Goal: Transaction & Acquisition: Book appointment/travel/reservation

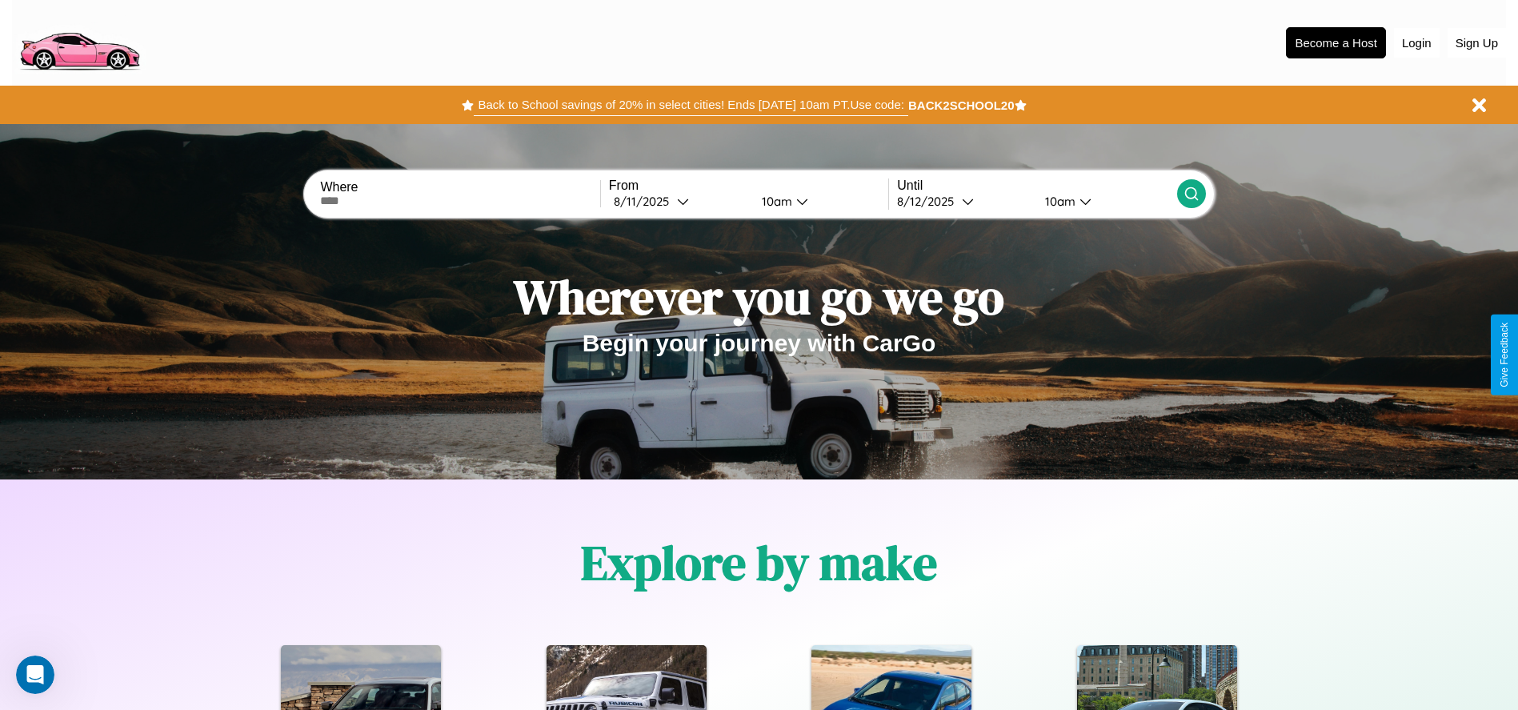
click at [691, 105] on button "Back to School savings of 20% in select cities! Ends 9/1 at 10am PT. Use code:" at bounding box center [691, 105] width 434 height 22
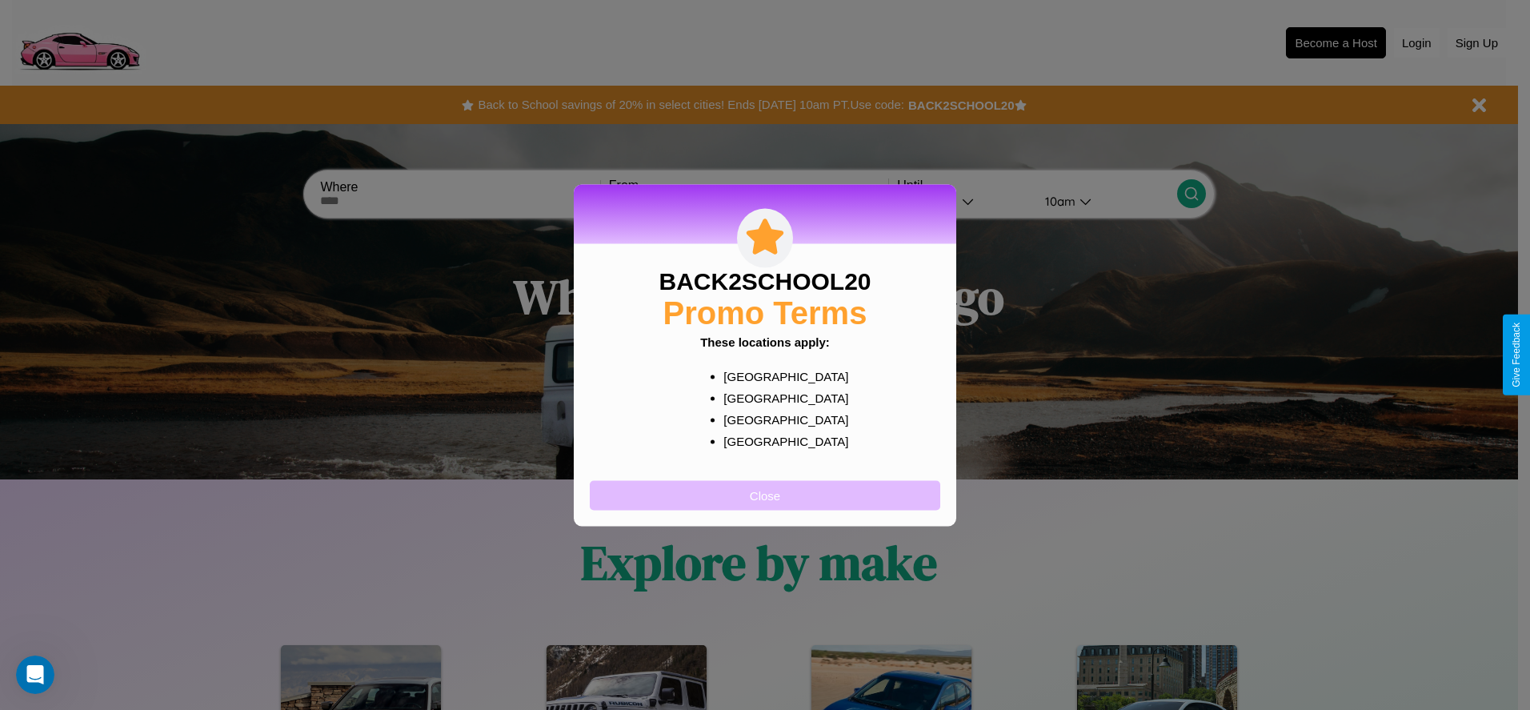
click at [765, 495] on button "Close" at bounding box center [765, 495] width 350 height 30
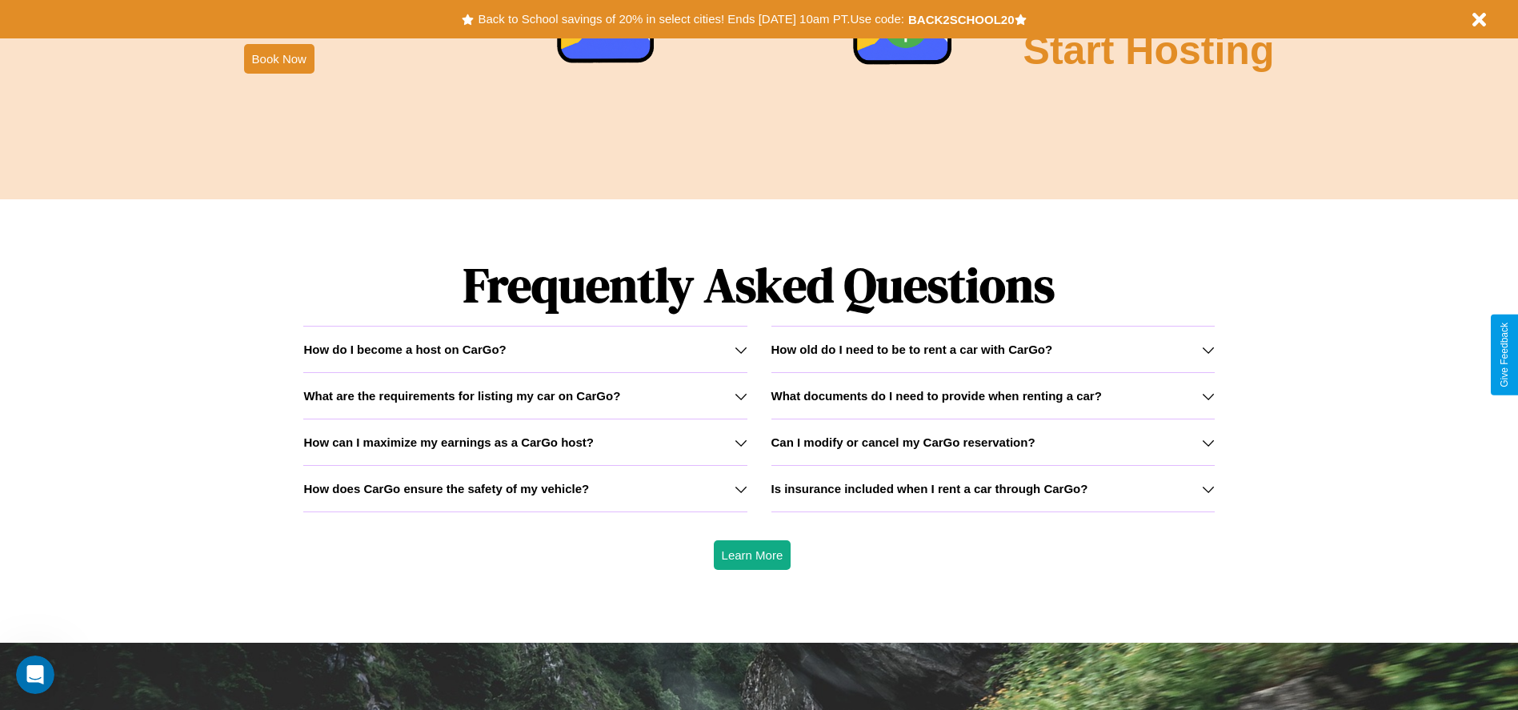
scroll to position [2296, 0]
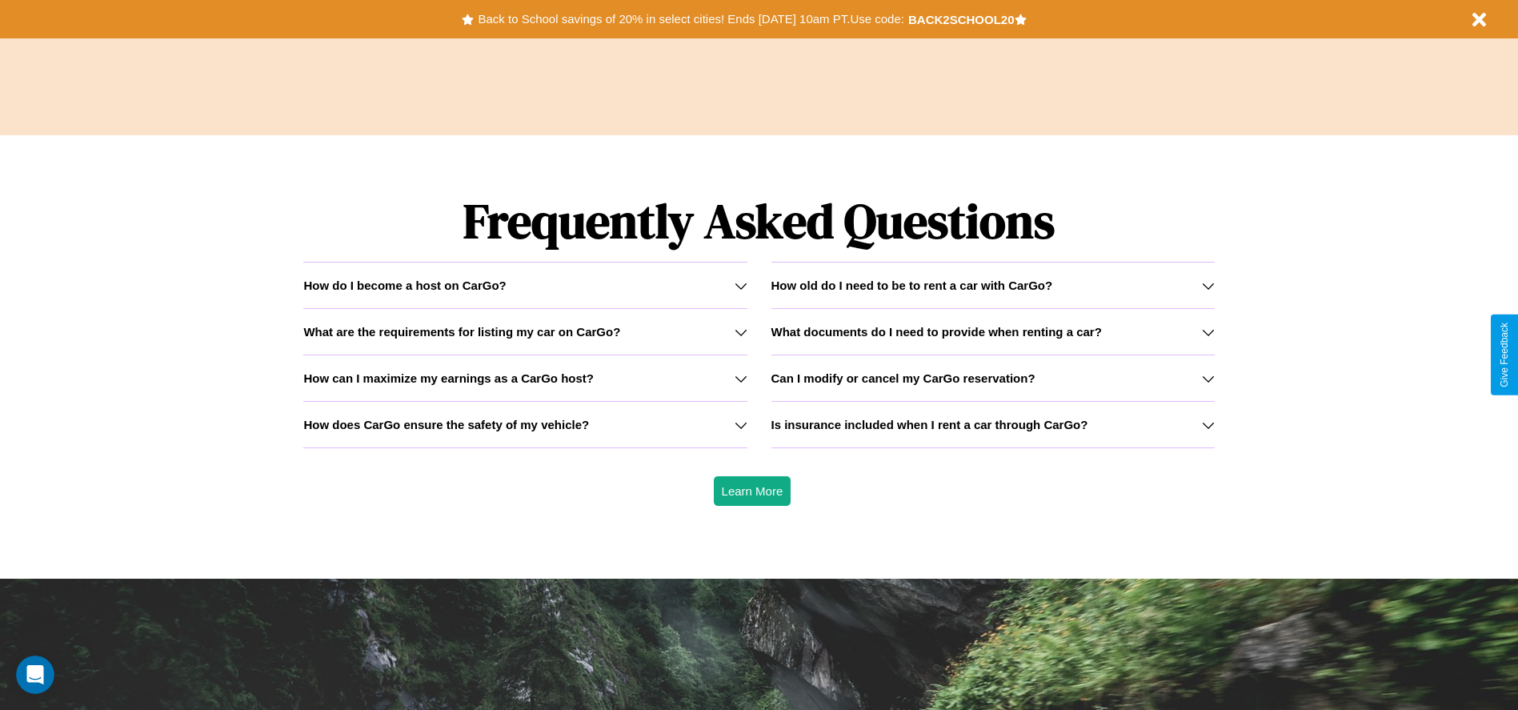
click at [1207, 285] on icon at bounding box center [1208, 285] width 13 height 13
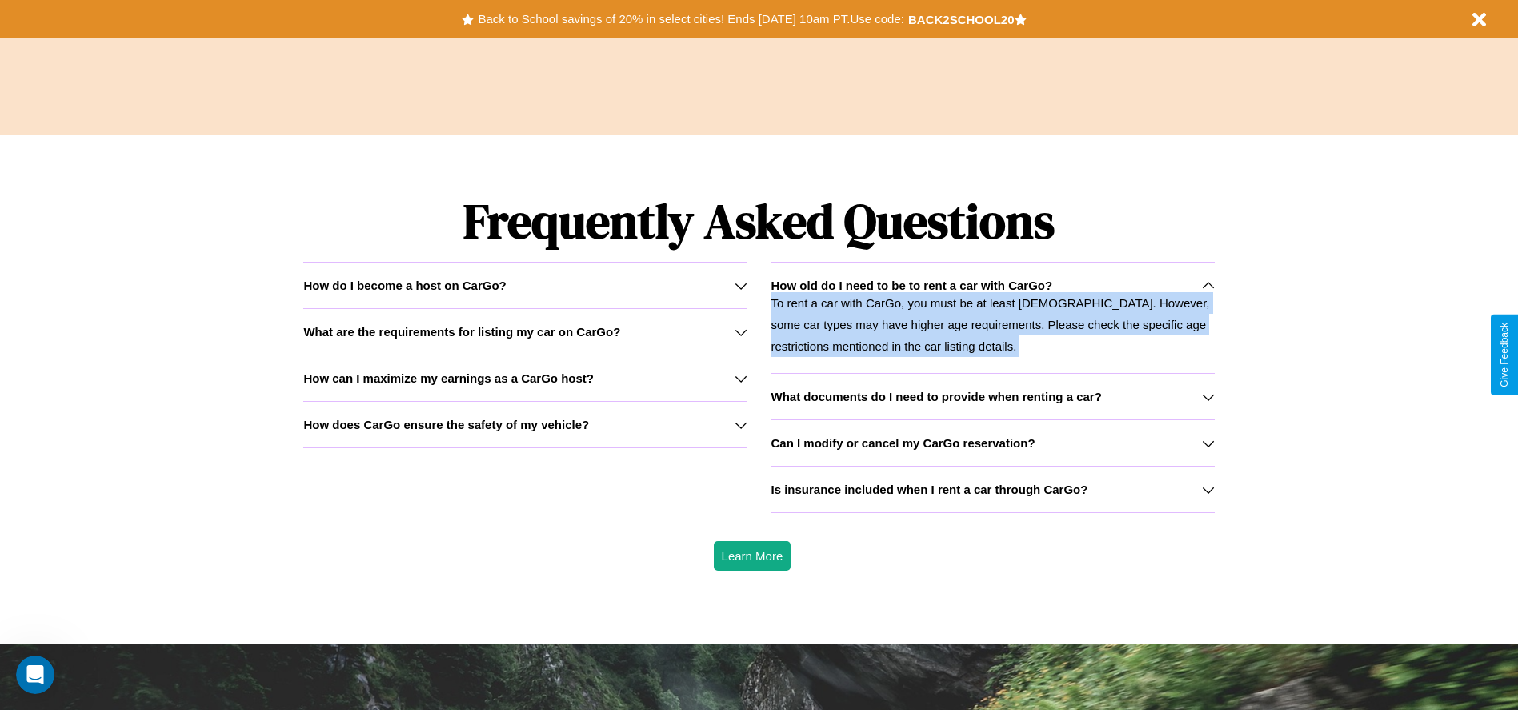
click at [992, 317] on p "To rent a car with CarGo, you must be at least 21 years old. However, some car …" at bounding box center [992, 324] width 443 height 65
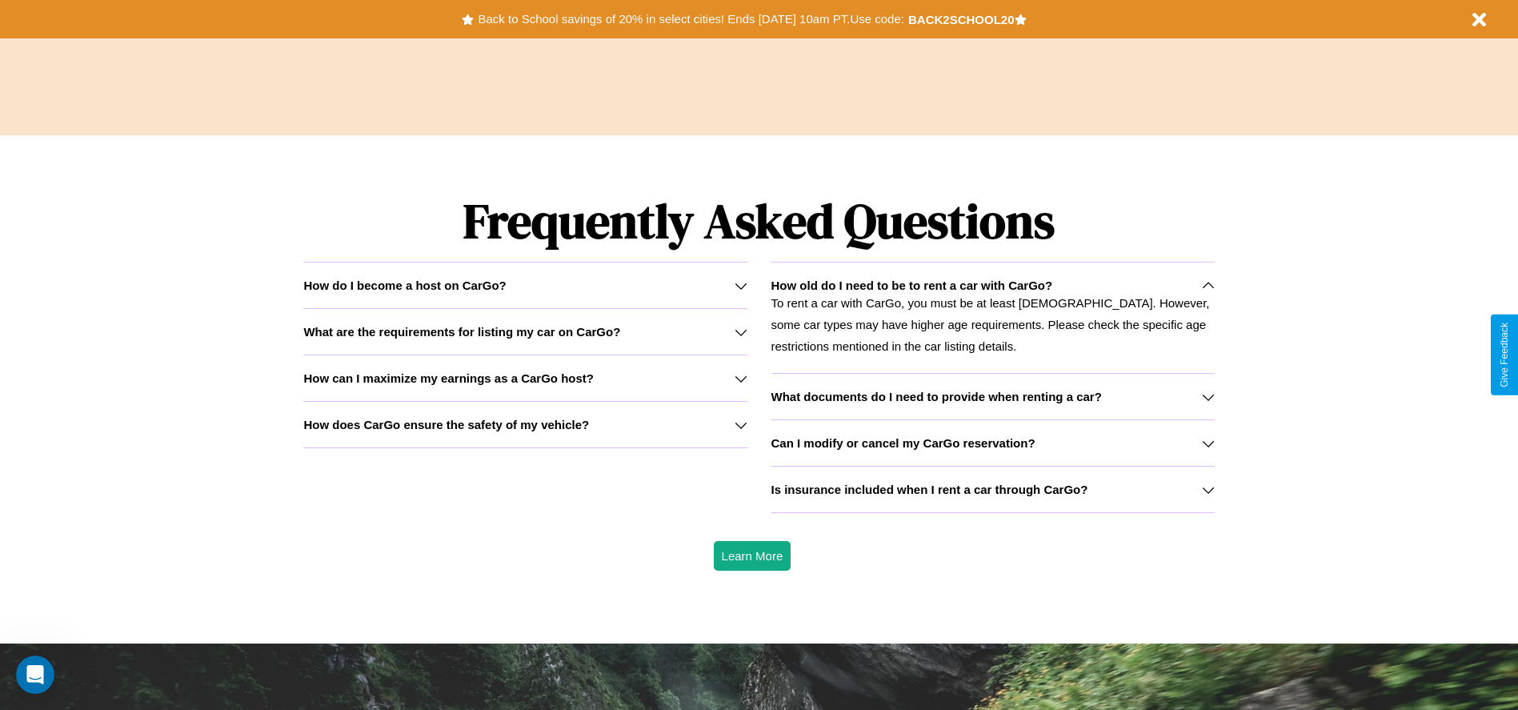
click at [992, 489] on h3 "Is insurance included when I rent a car through CarGo?" at bounding box center [929, 490] width 317 height 14
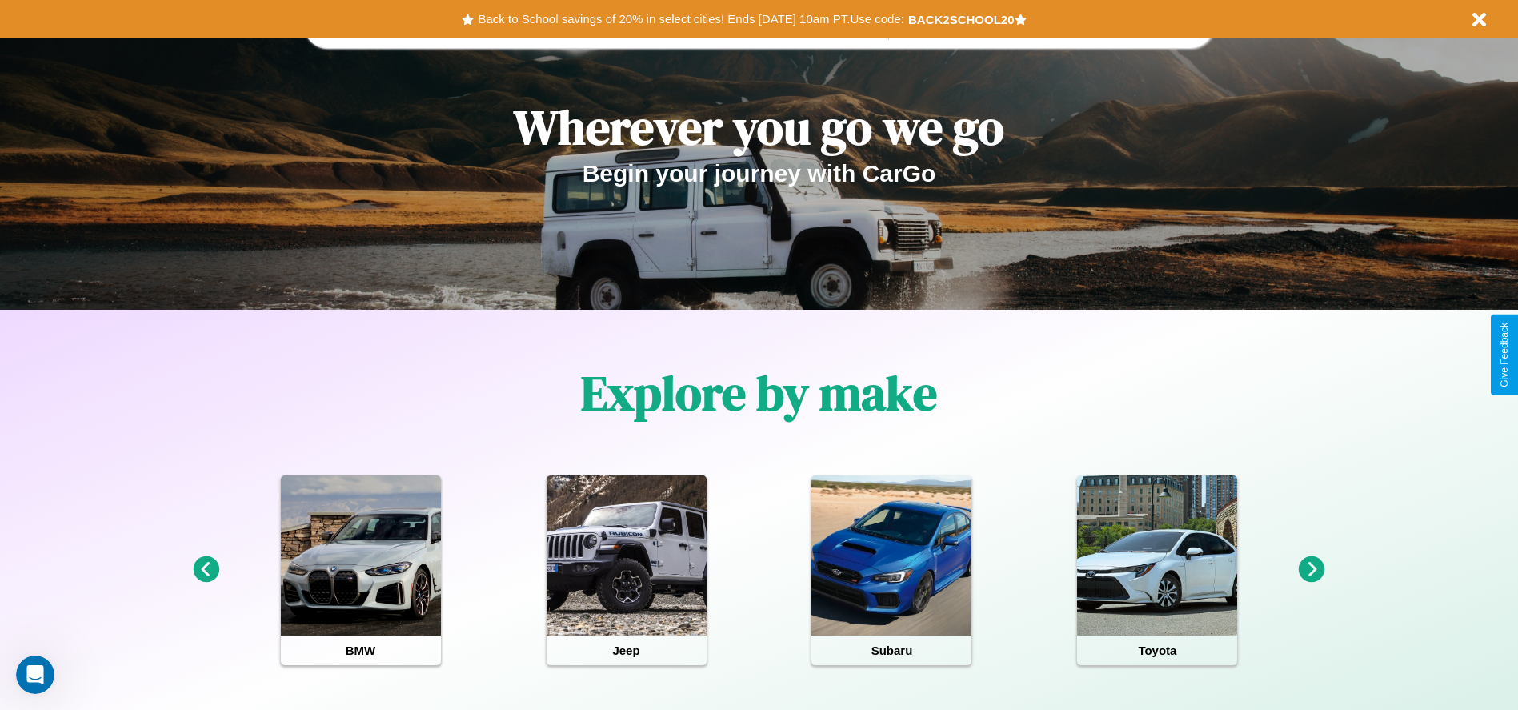
scroll to position [0, 0]
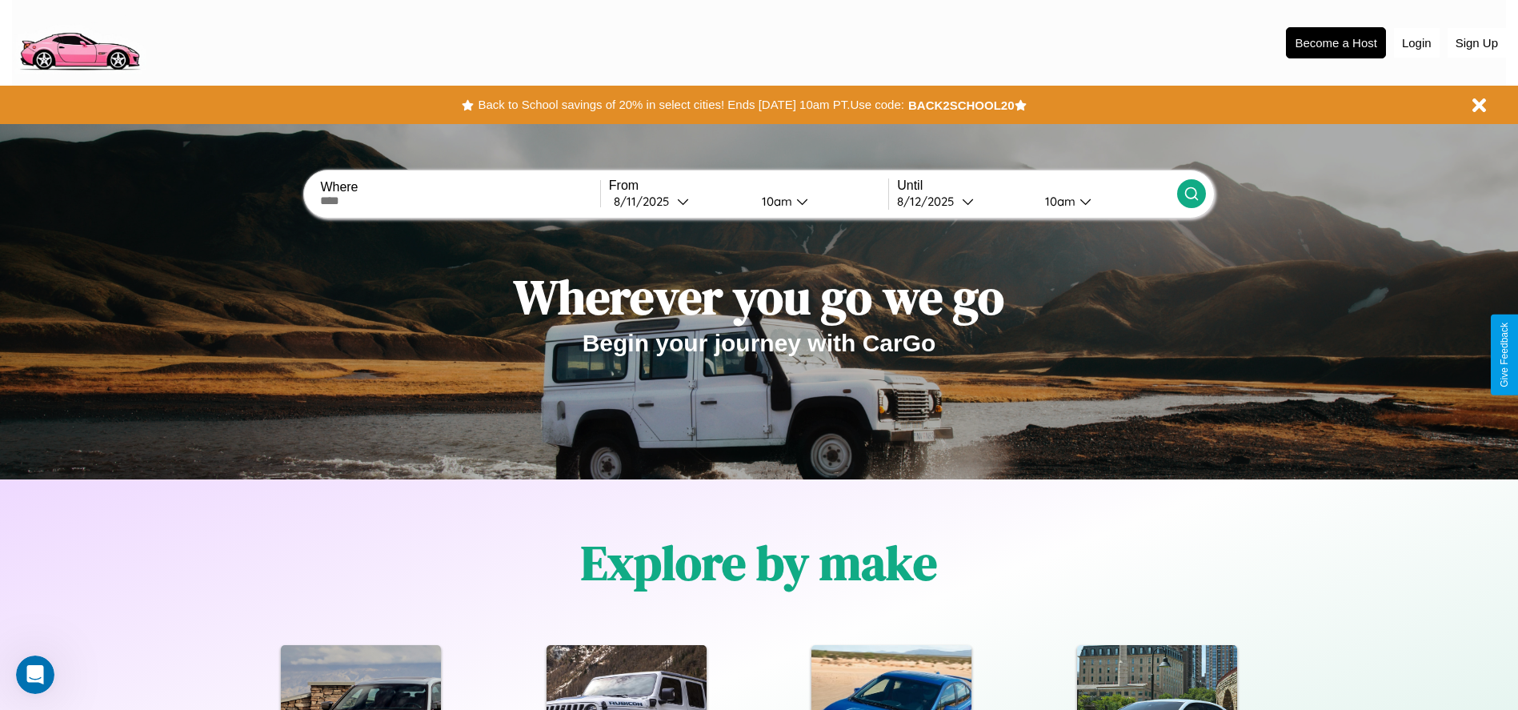
click at [460, 201] on input "text" at bounding box center [459, 200] width 279 height 13
type input "*****"
click at [679, 201] on icon at bounding box center [683, 201] width 12 height 12
select select "*"
select select "****"
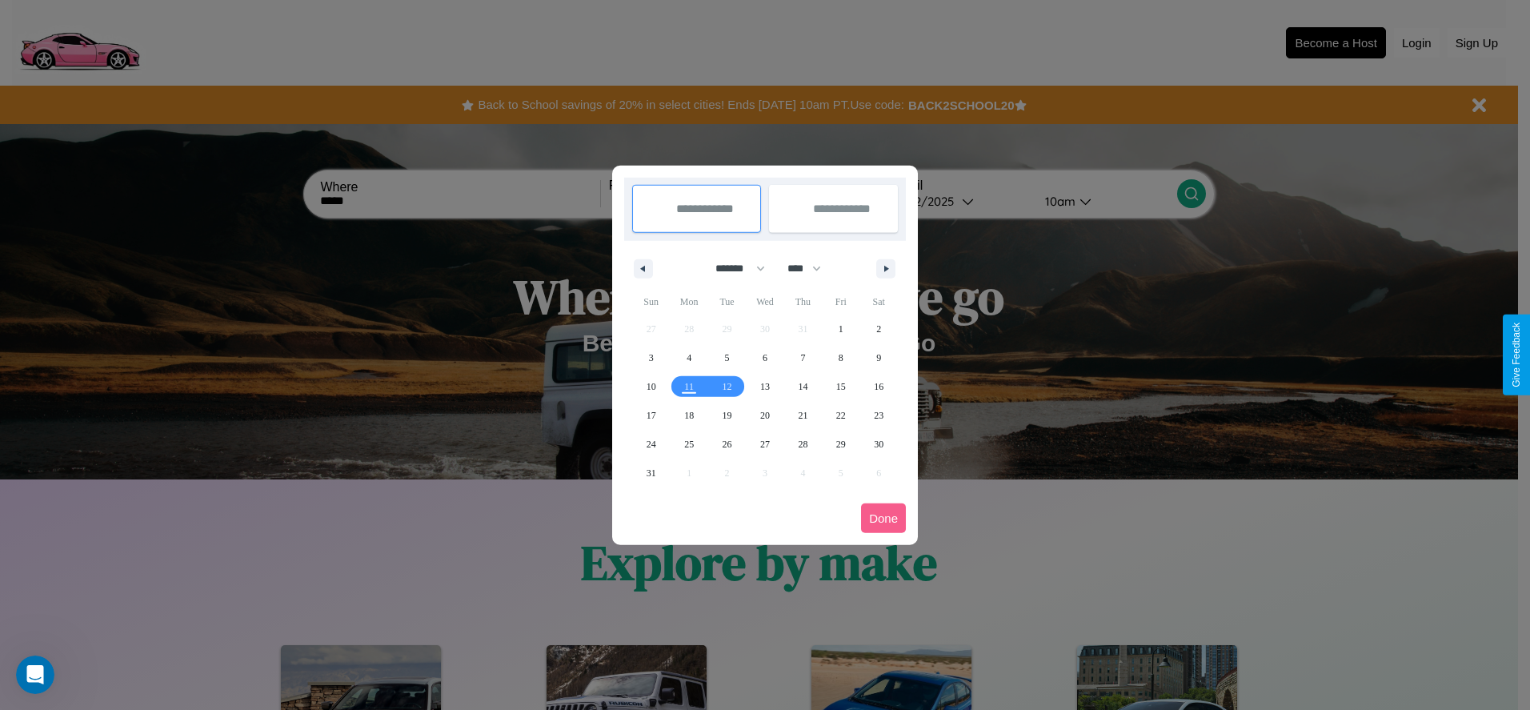
drag, startPoint x: 733, startPoint y: 268, endPoint x: 765, endPoint y: 321, distance: 61.8
click at [733, 268] on select "******* ******** ***** ***** *** **** **** ****** ********* ******* ******** **…" at bounding box center [737, 268] width 68 height 26
select select "*"
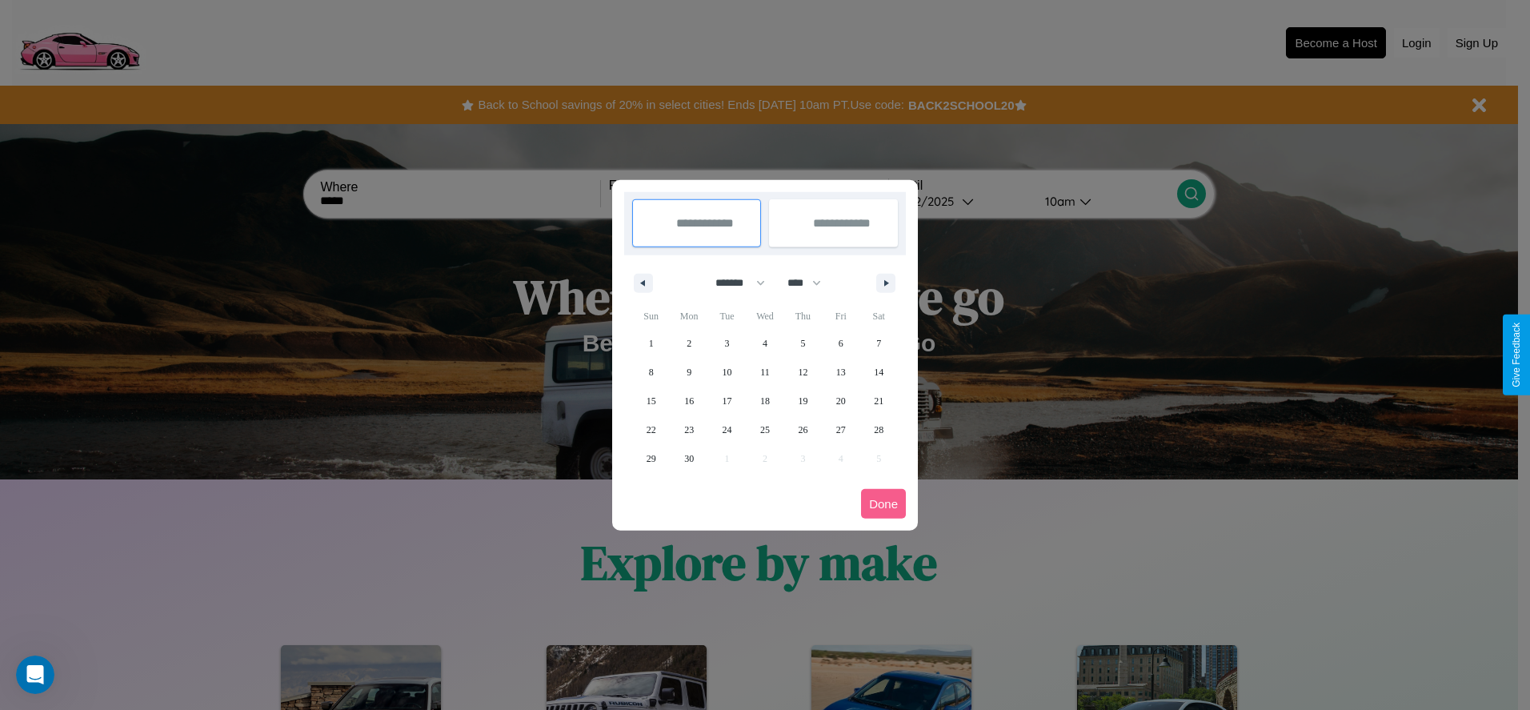
drag, startPoint x: 811, startPoint y: 282, endPoint x: 765, endPoint y: 321, distance: 60.2
click at [811, 282] on select "**** **** **** **** **** **** **** **** **** **** **** **** **** **** **** ****…" at bounding box center [803, 283] width 48 height 26
select select "****"
click at [879, 400] on span "20" at bounding box center [879, 400] width 10 height 29
type input "**********"
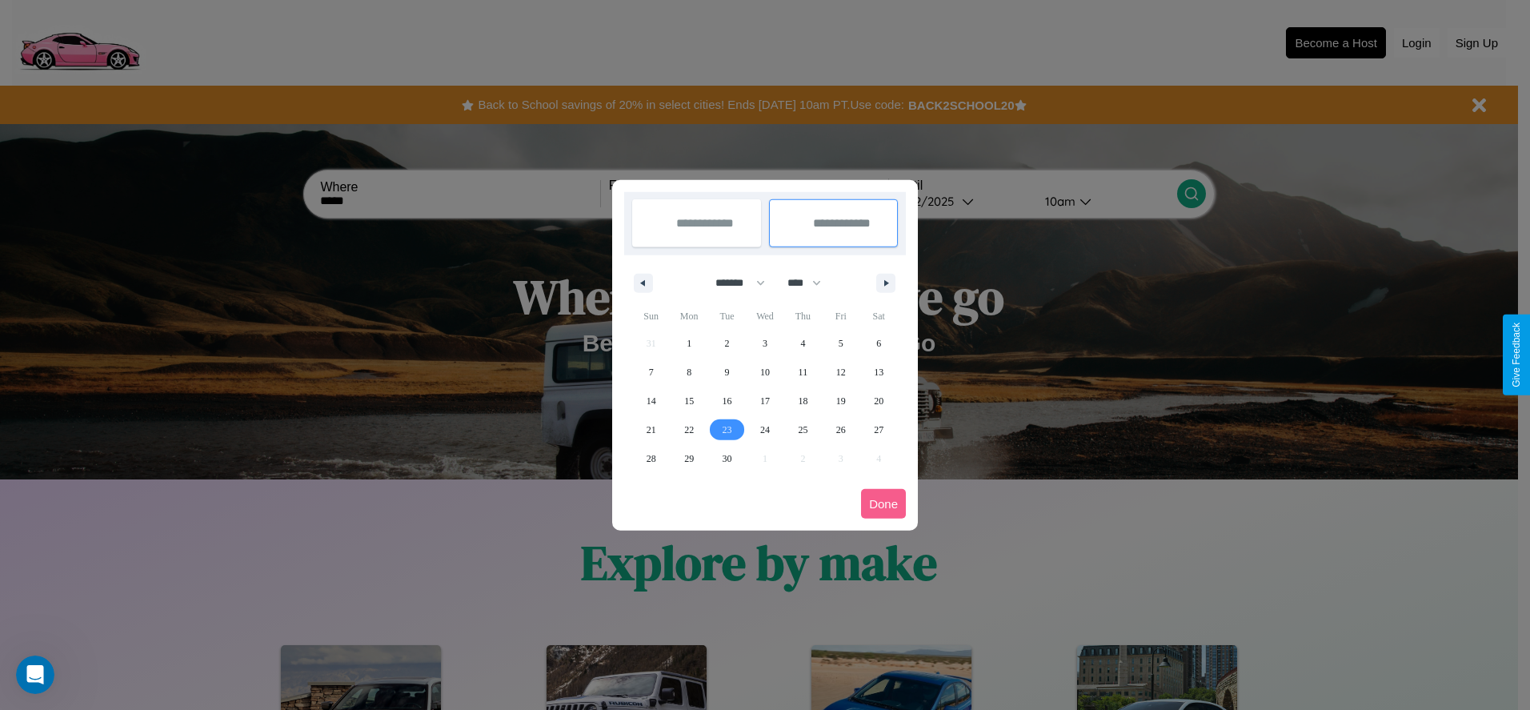
click at [727, 429] on span "23" at bounding box center [728, 429] width 10 height 29
type input "**********"
click at [883, 503] on button "Done" at bounding box center [883, 504] width 45 height 30
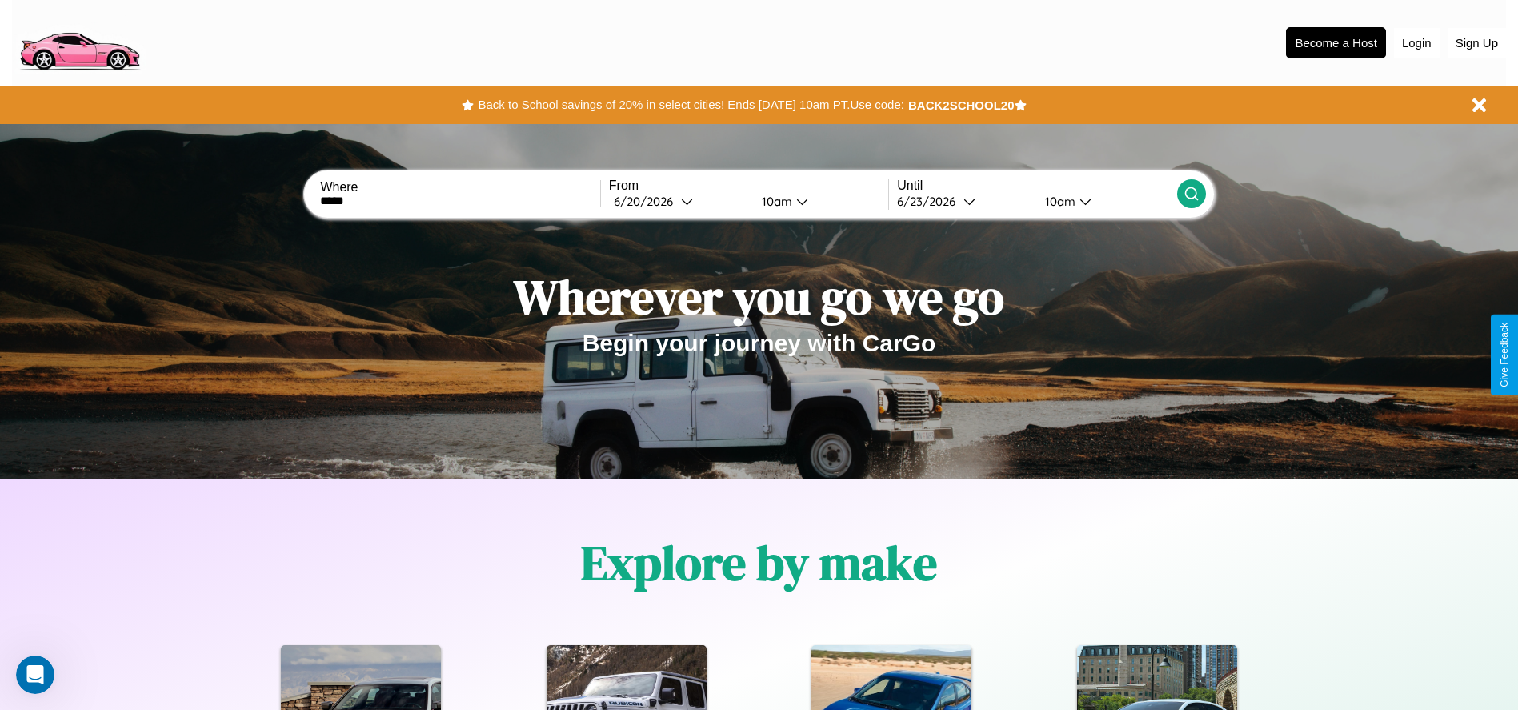
click at [1191, 194] on icon at bounding box center [1191, 194] width 16 height 16
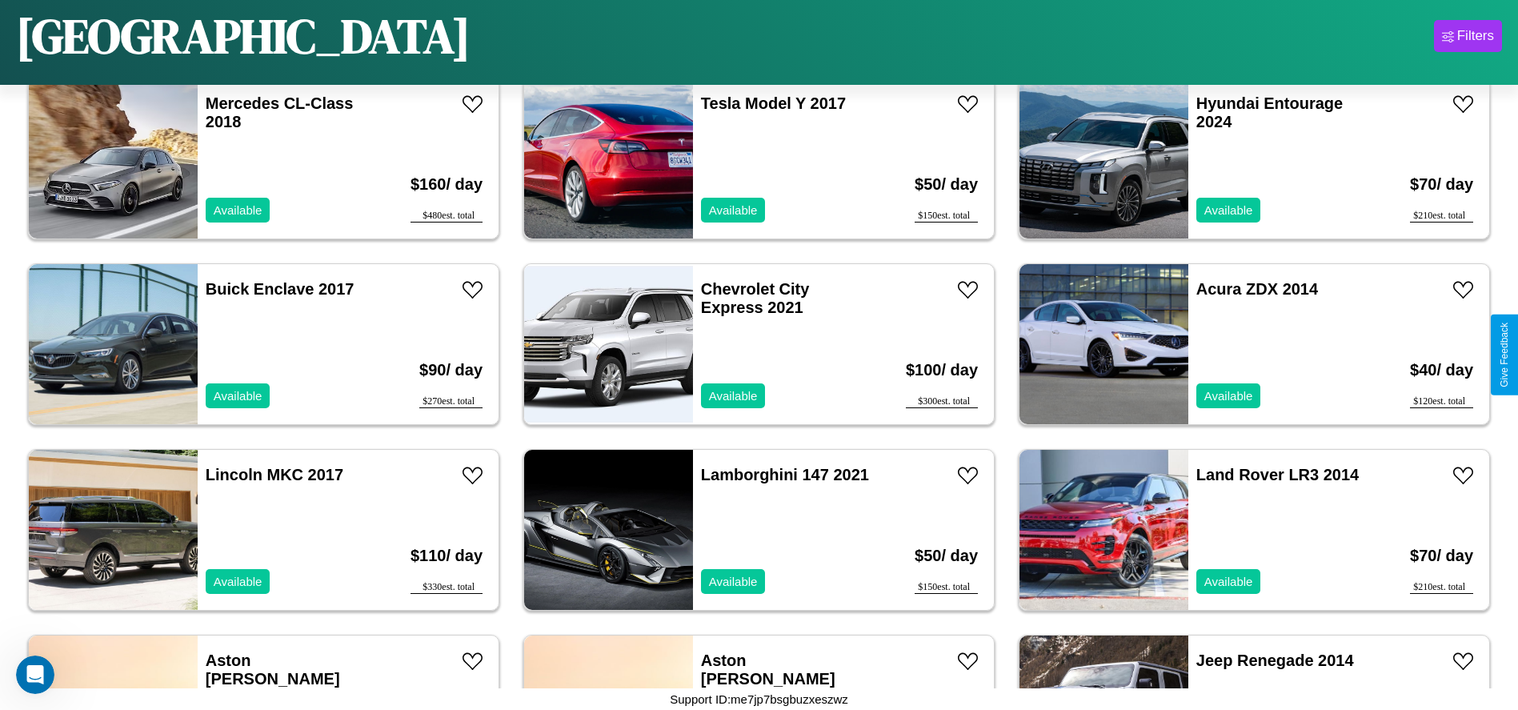
scroll to position [4448, 0]
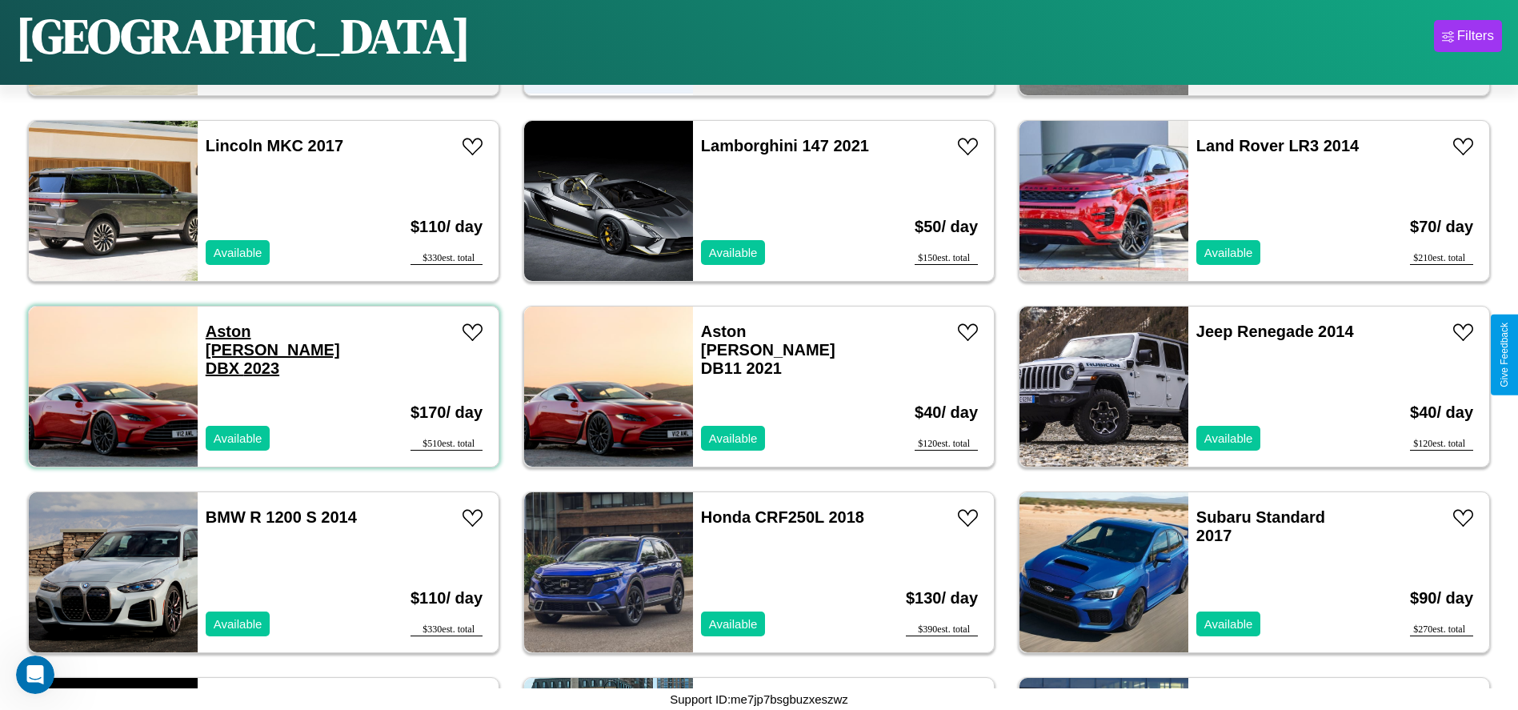
click at [252, 331] on link "Aston Martin DBX 2023" at bounding box center [273, 349] width 134 height 54
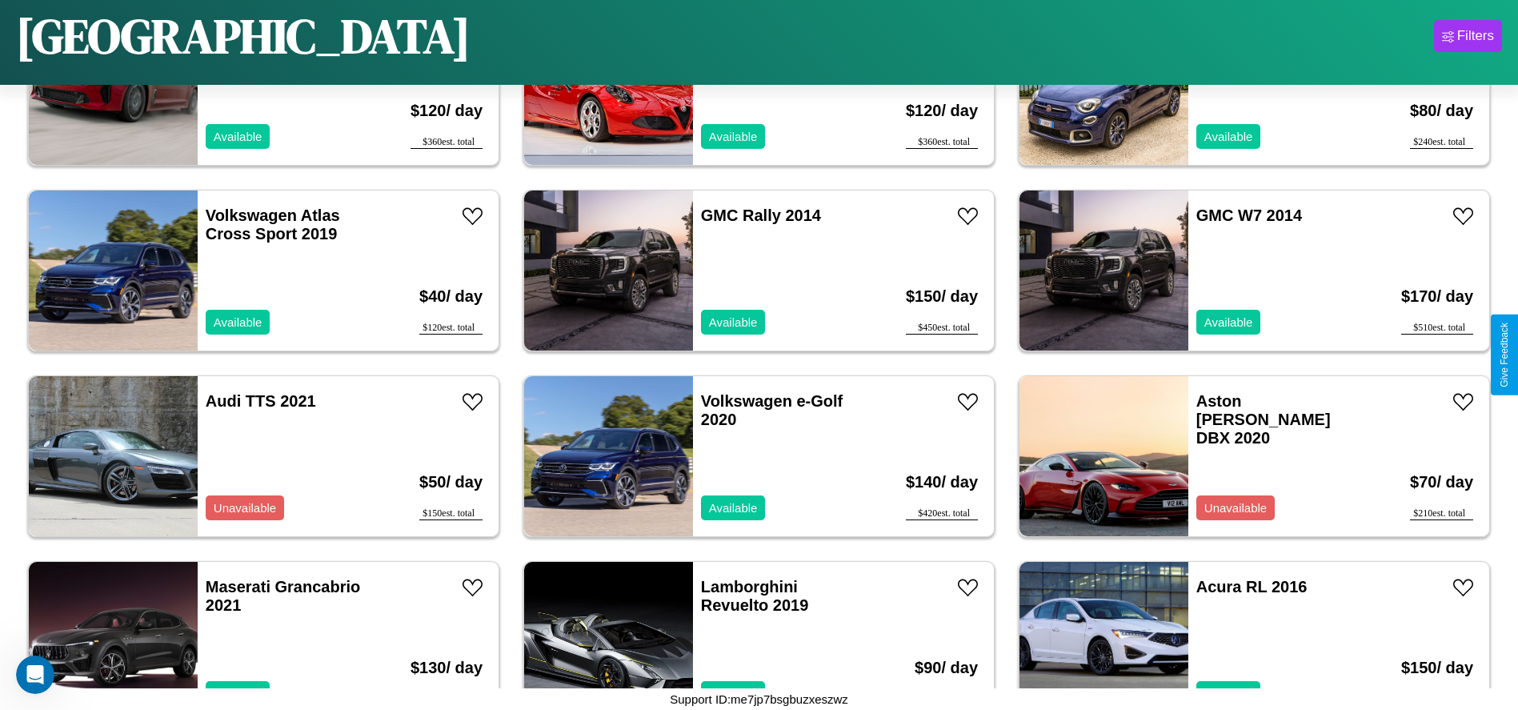
scroll to position [364, 0]
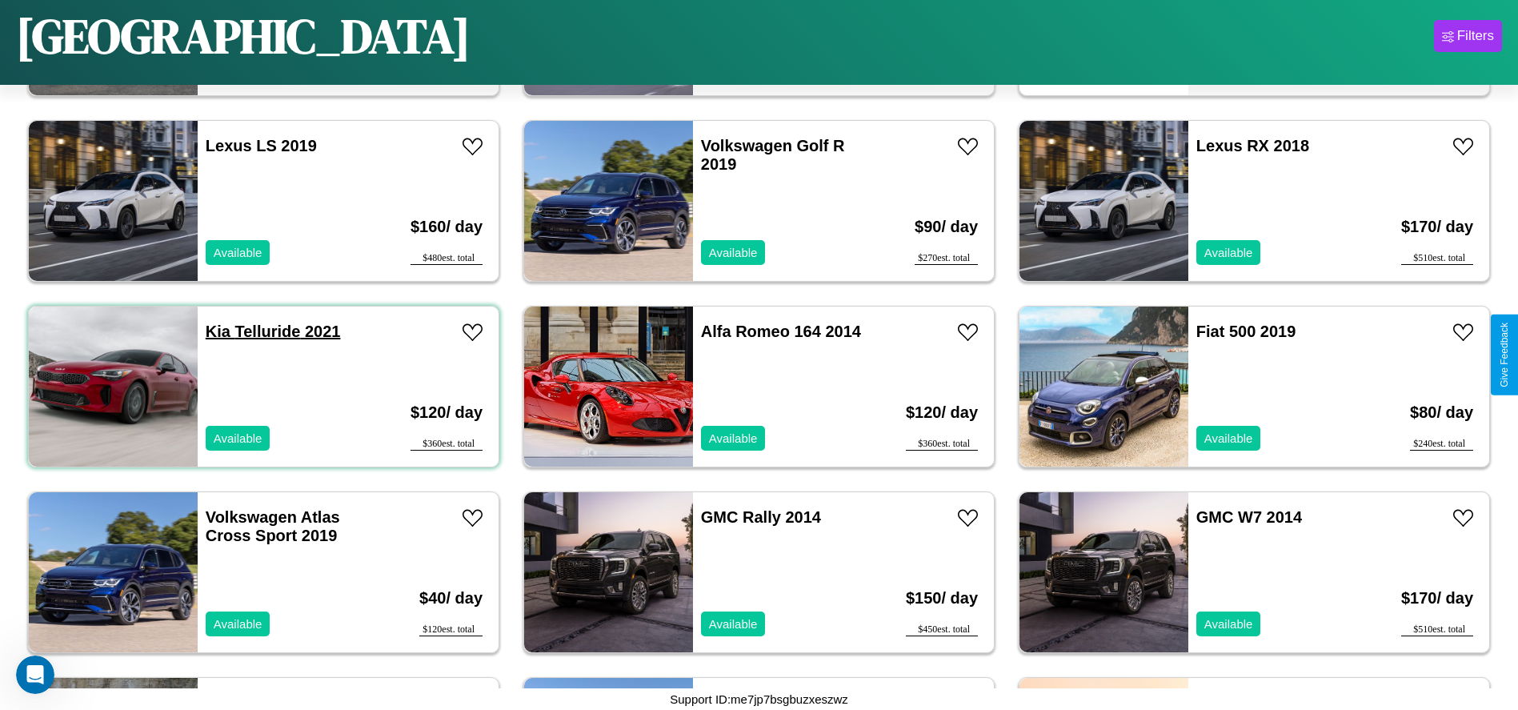
click at [216, 331] on link "Kia Telluride 2021" at bounding box center [273, 331] width 135 height 18
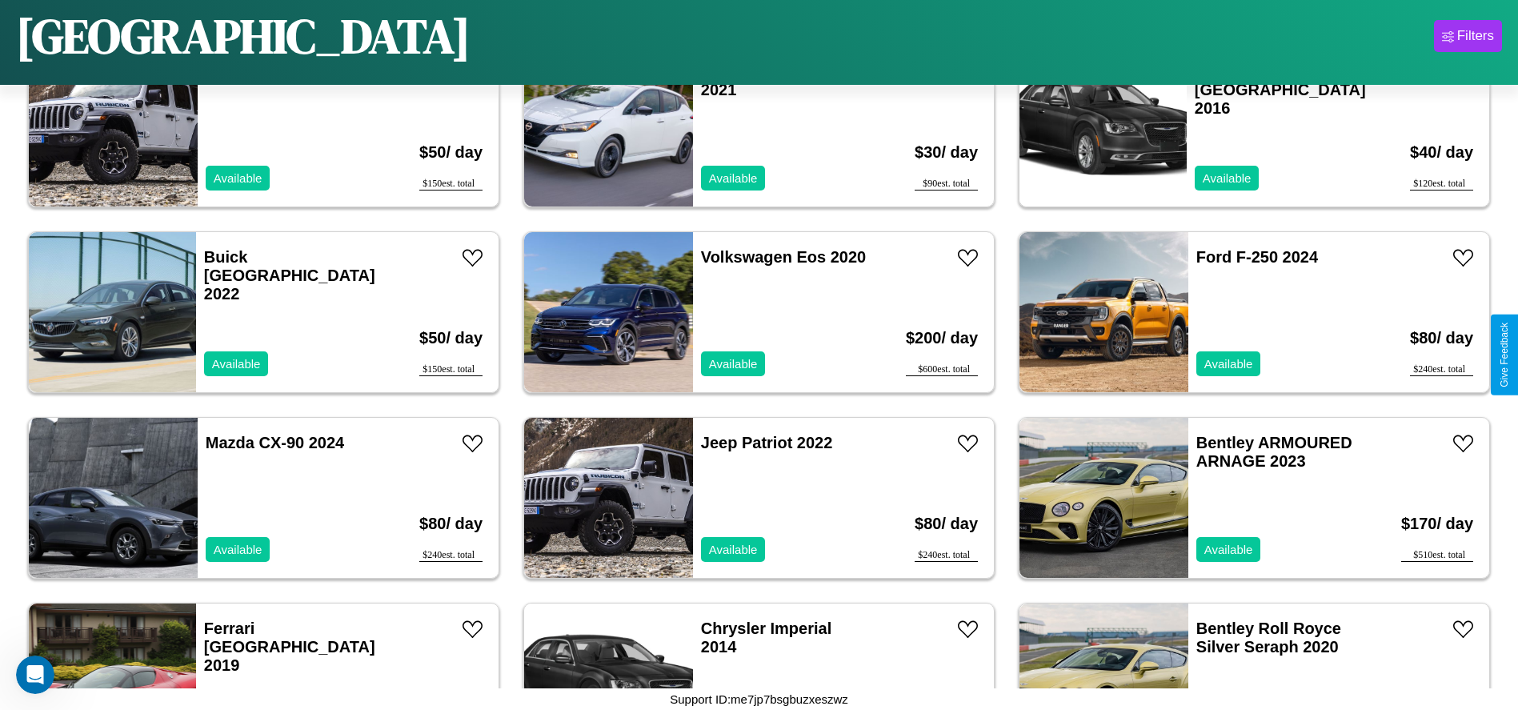
scroll to position [3520, 0]
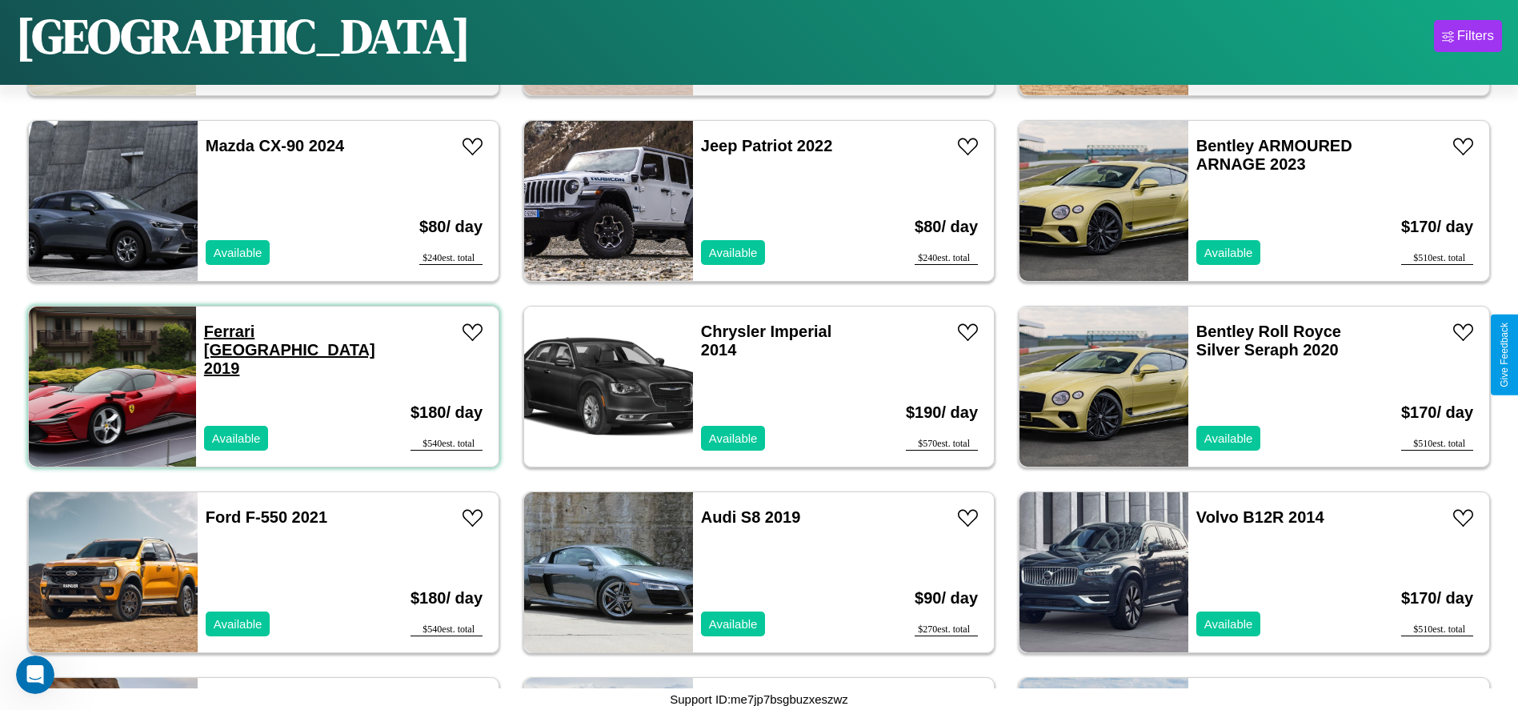
click at [229, 331] on link "Ferrari Roma 2019" at bounding box center [289, 349] width 171 height 54
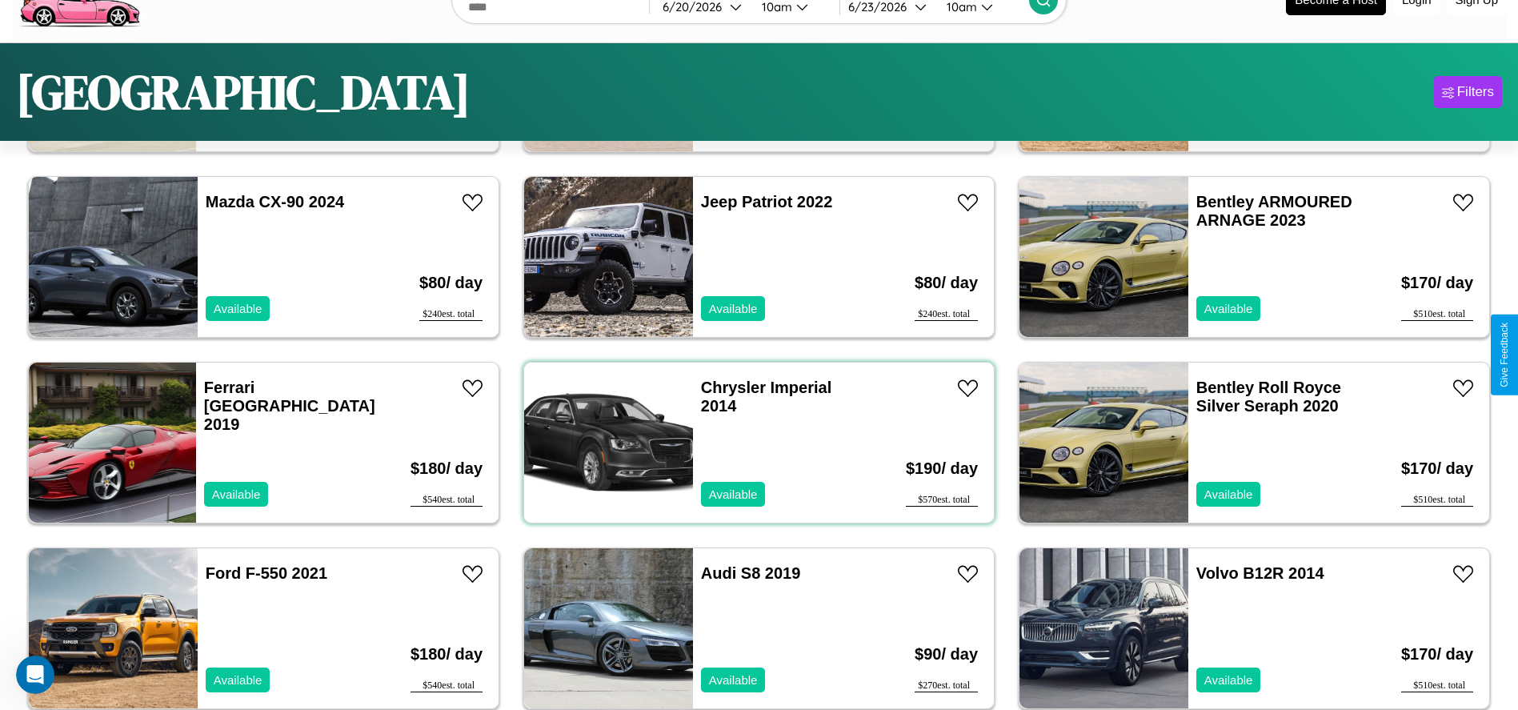
scroll to position [0, 0]
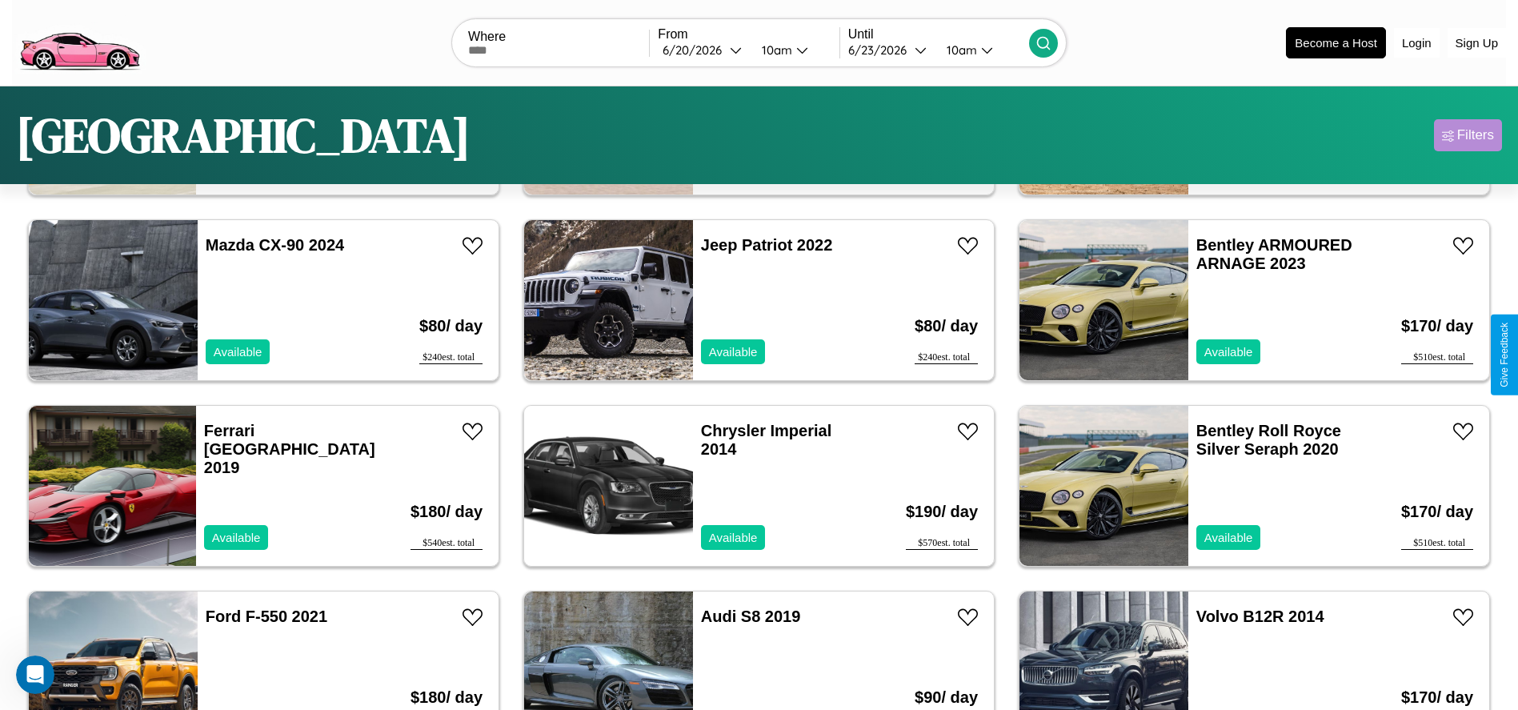
click at [1468, 135] on div "Filters" at bounding box center [1475, 135] width 37 height 16
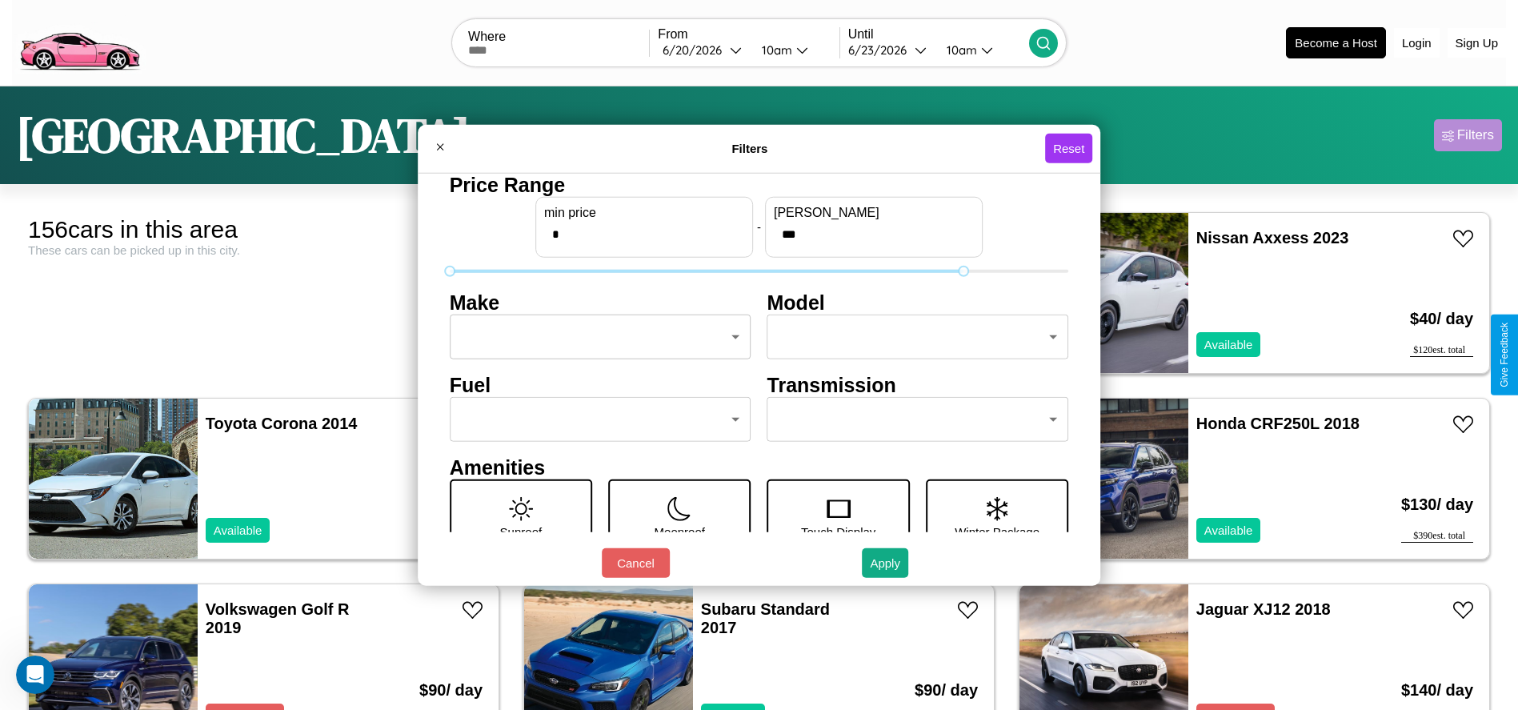
type input "***"
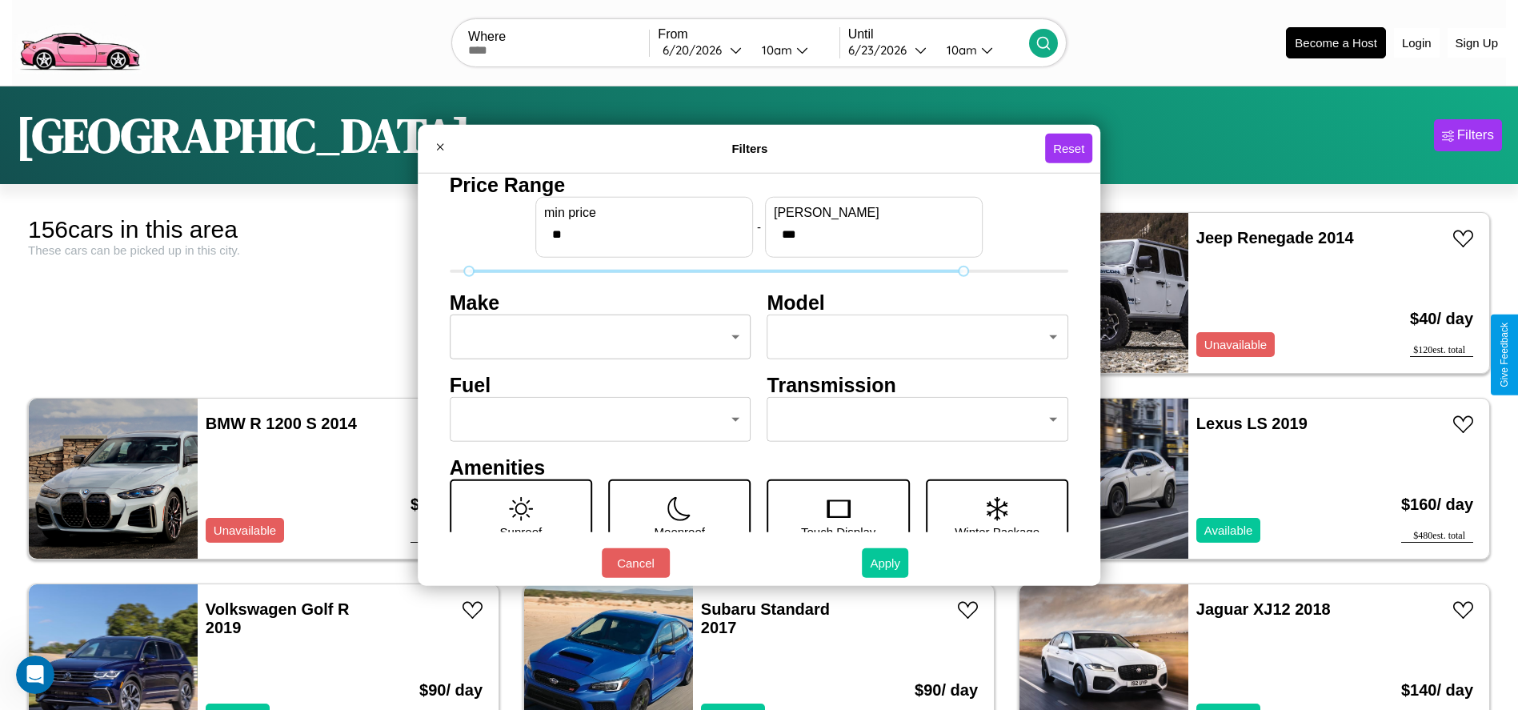
type input "**"
click at [886, 563] on button "Apply" at bounding box center [885, 563] width 46 height 30
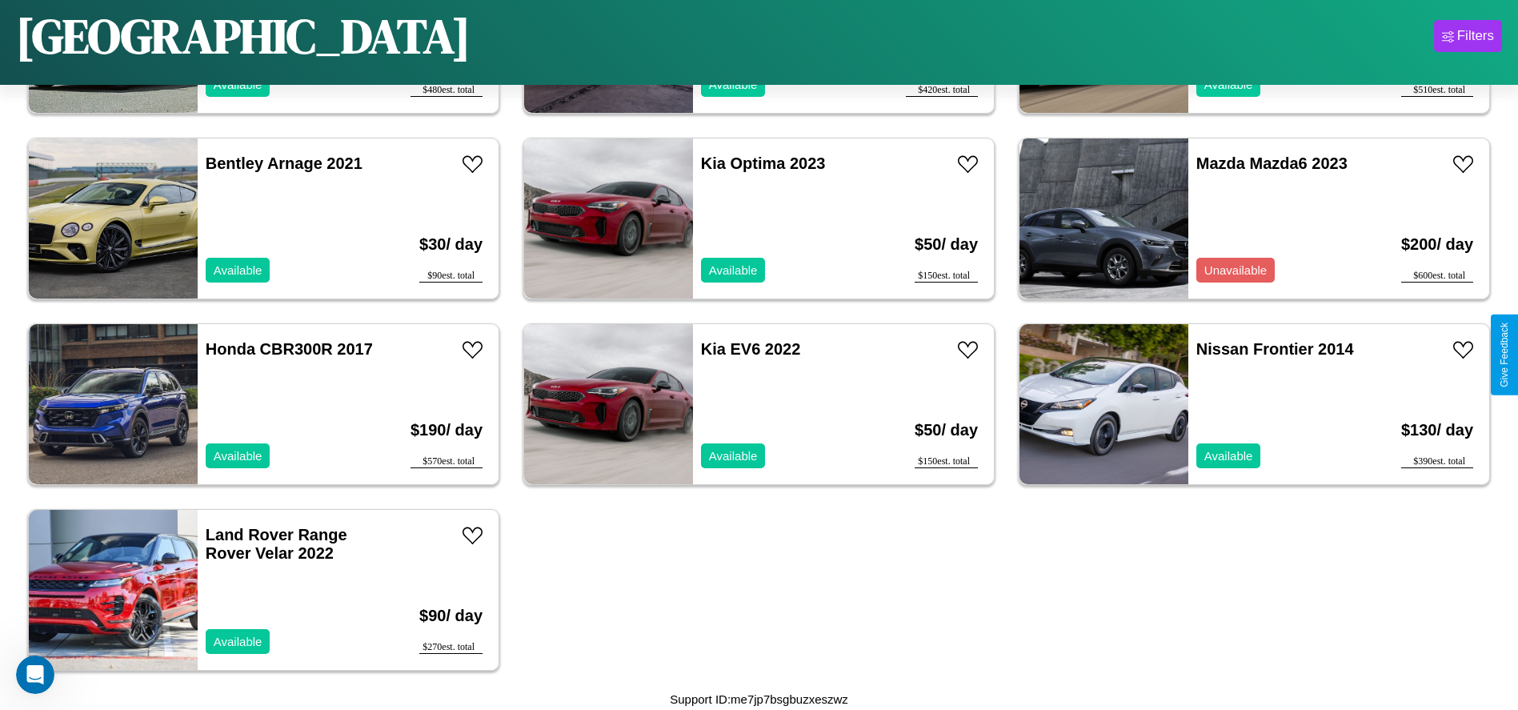
scroll to position [9268, 0]
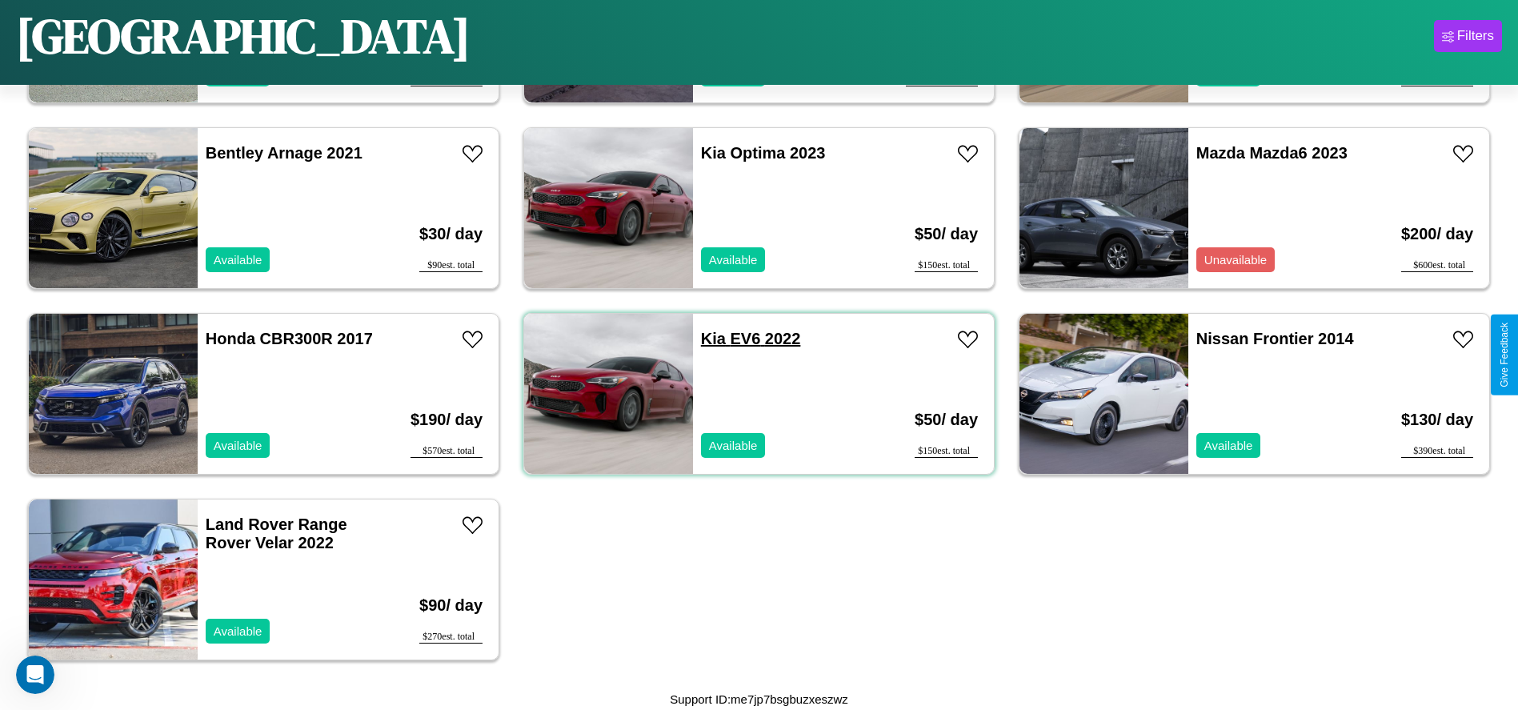
click at [707, 338] on link "Kia EV6 2022" at bounding box center [751, 339] width 100 height 18
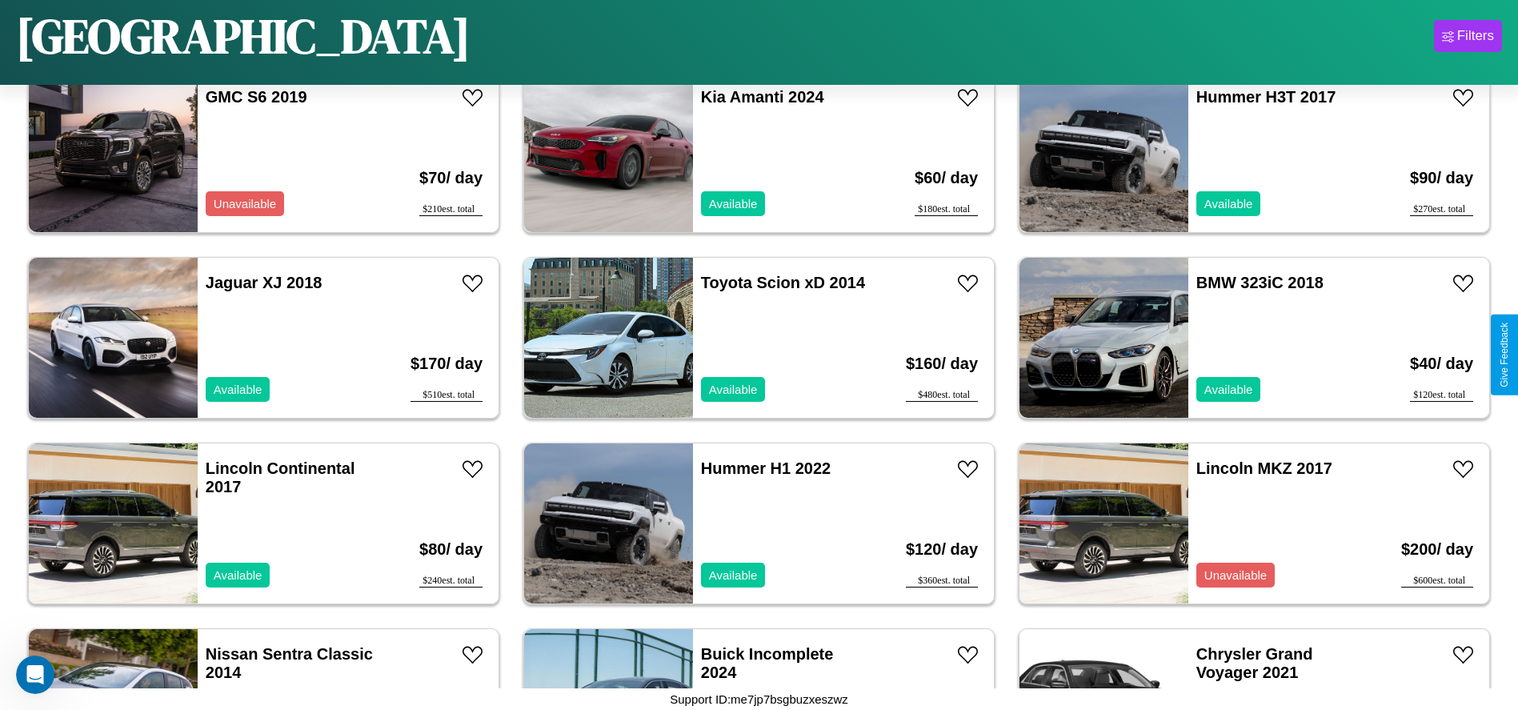
scroll to position [4077, 0]
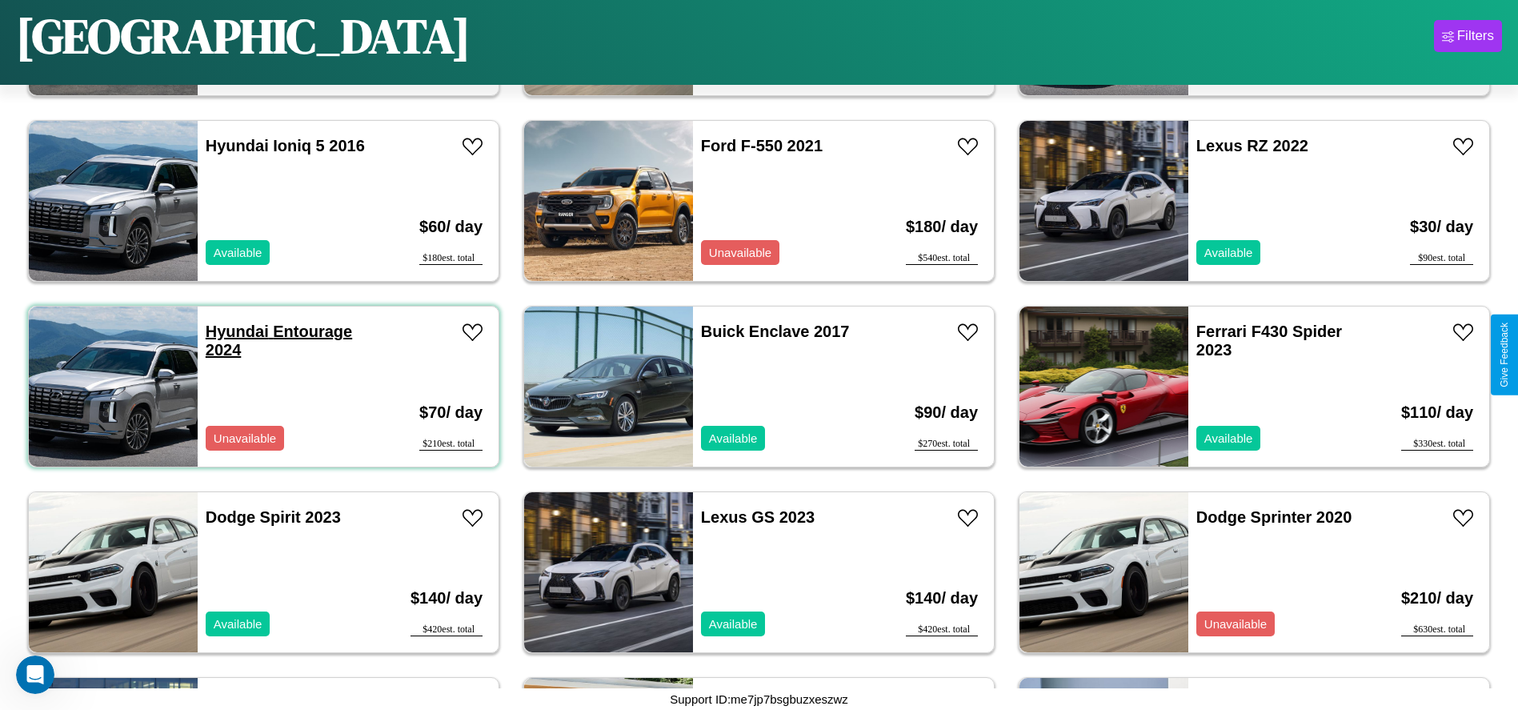
click at [235, 331] on link "Hyundai Entourage 2024" at bounding box center [279, 340] width 146 height 36
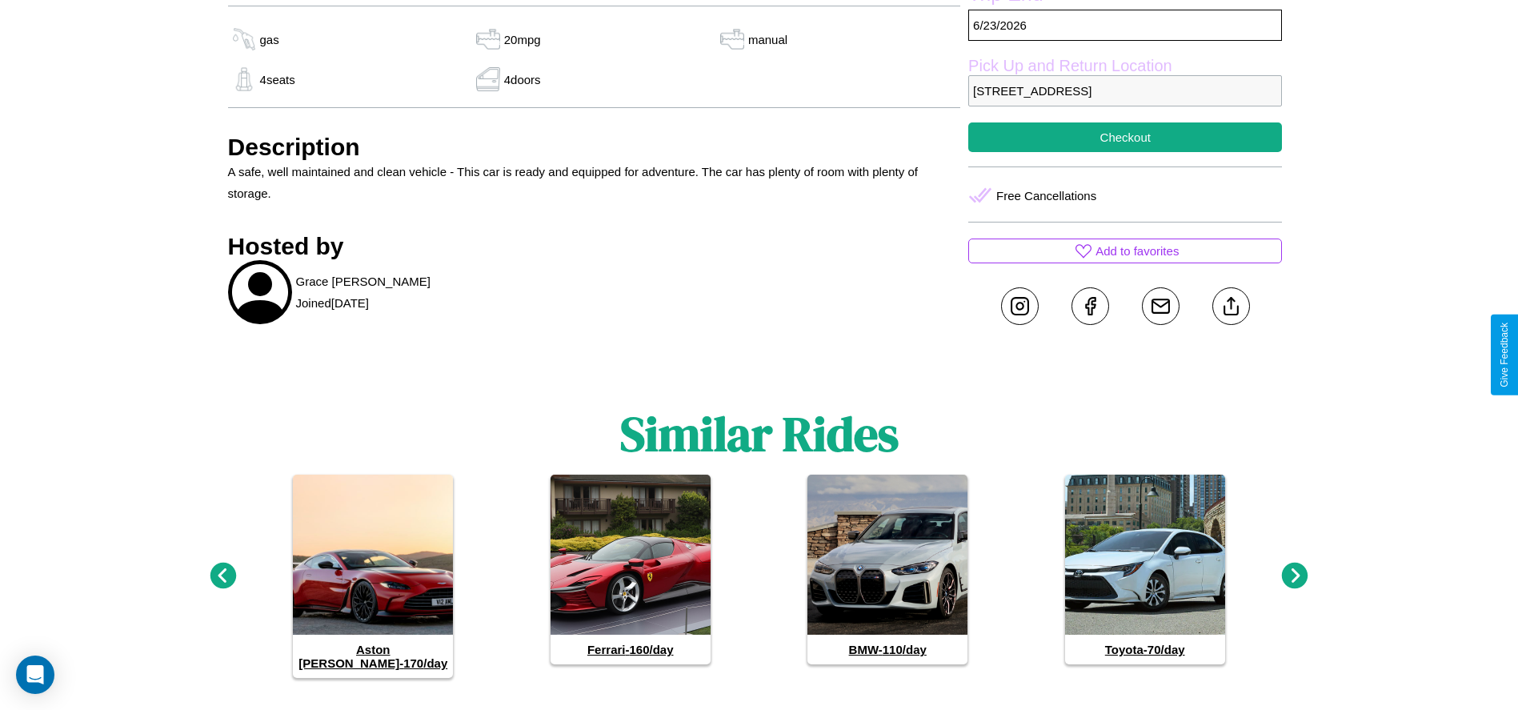
scroll to position [640, 0]
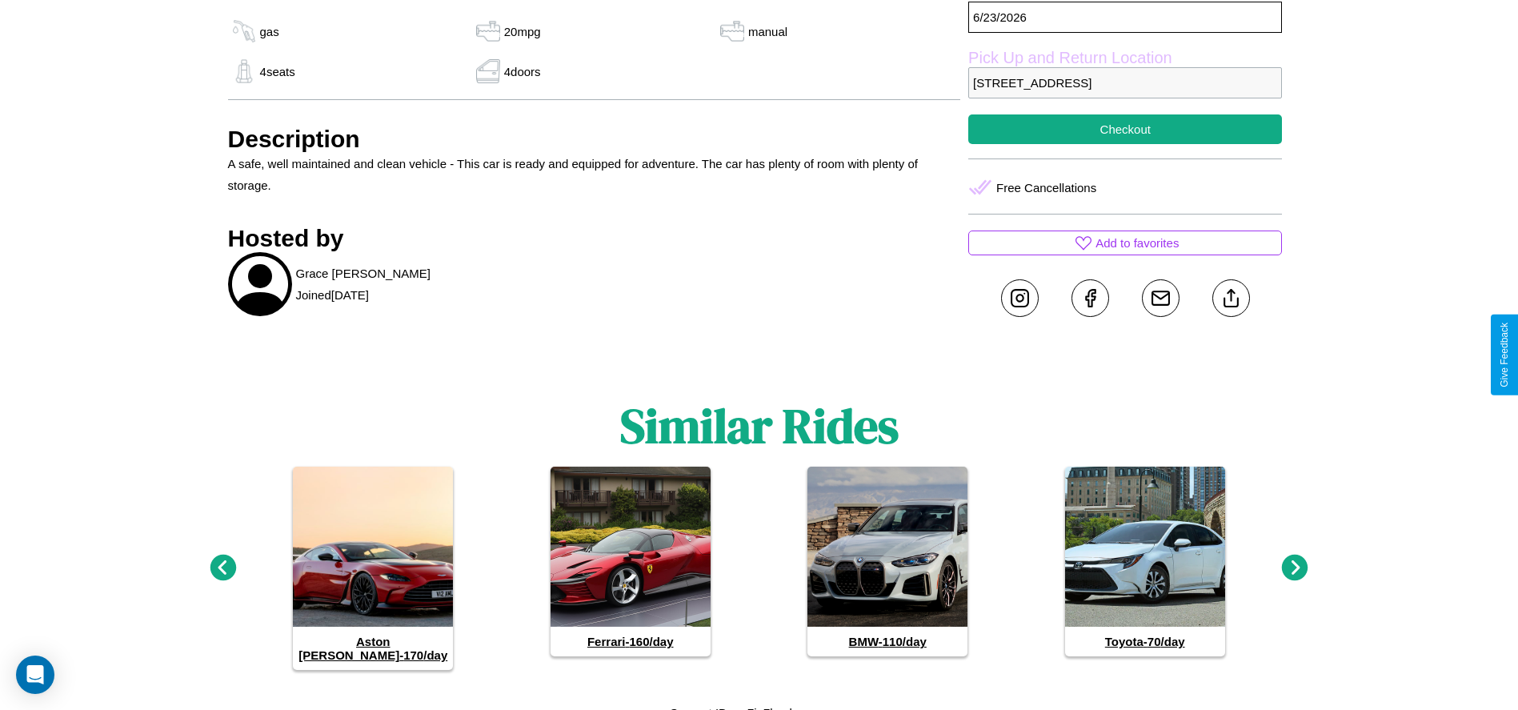
click at [1295, 561] on icon at bounding box center [1295, 568] width 26 height 26
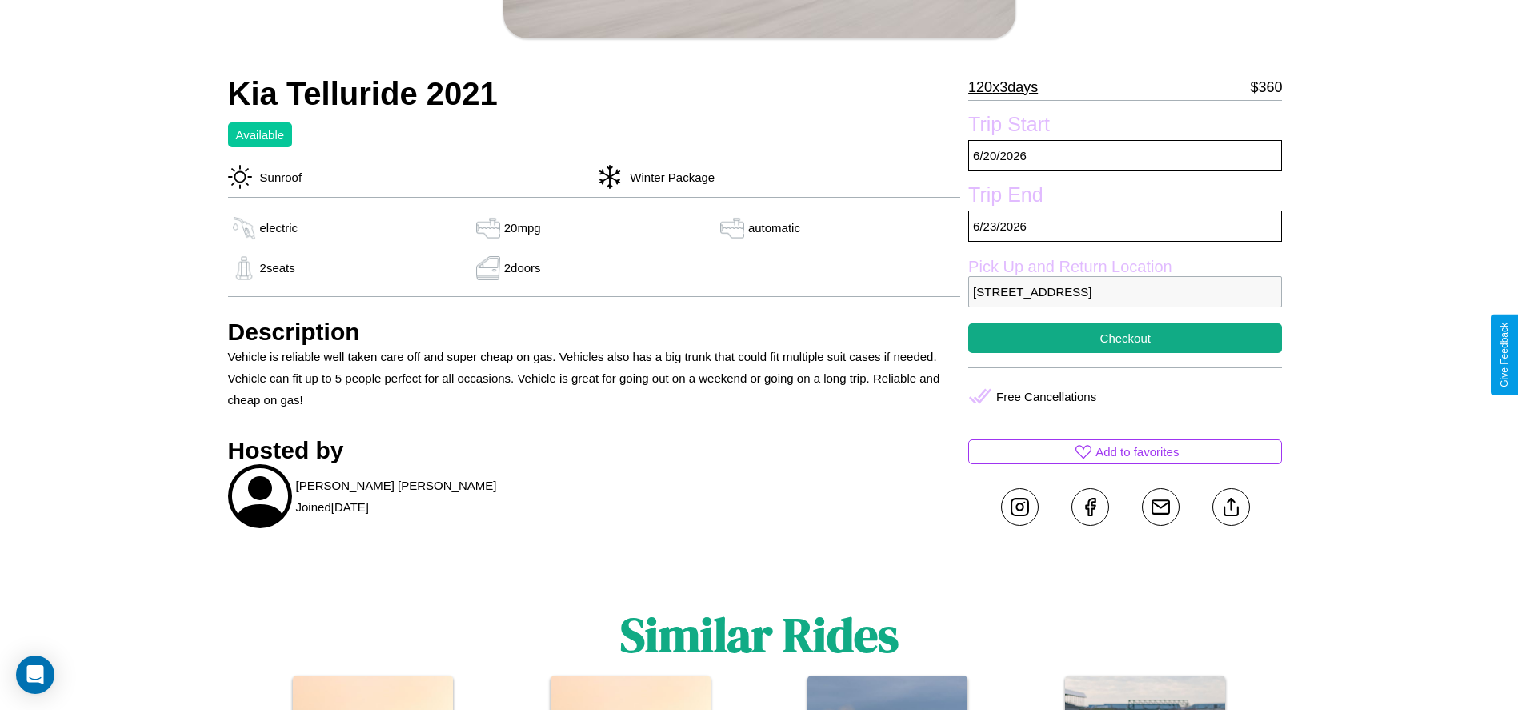
scroll to position [455, 0]
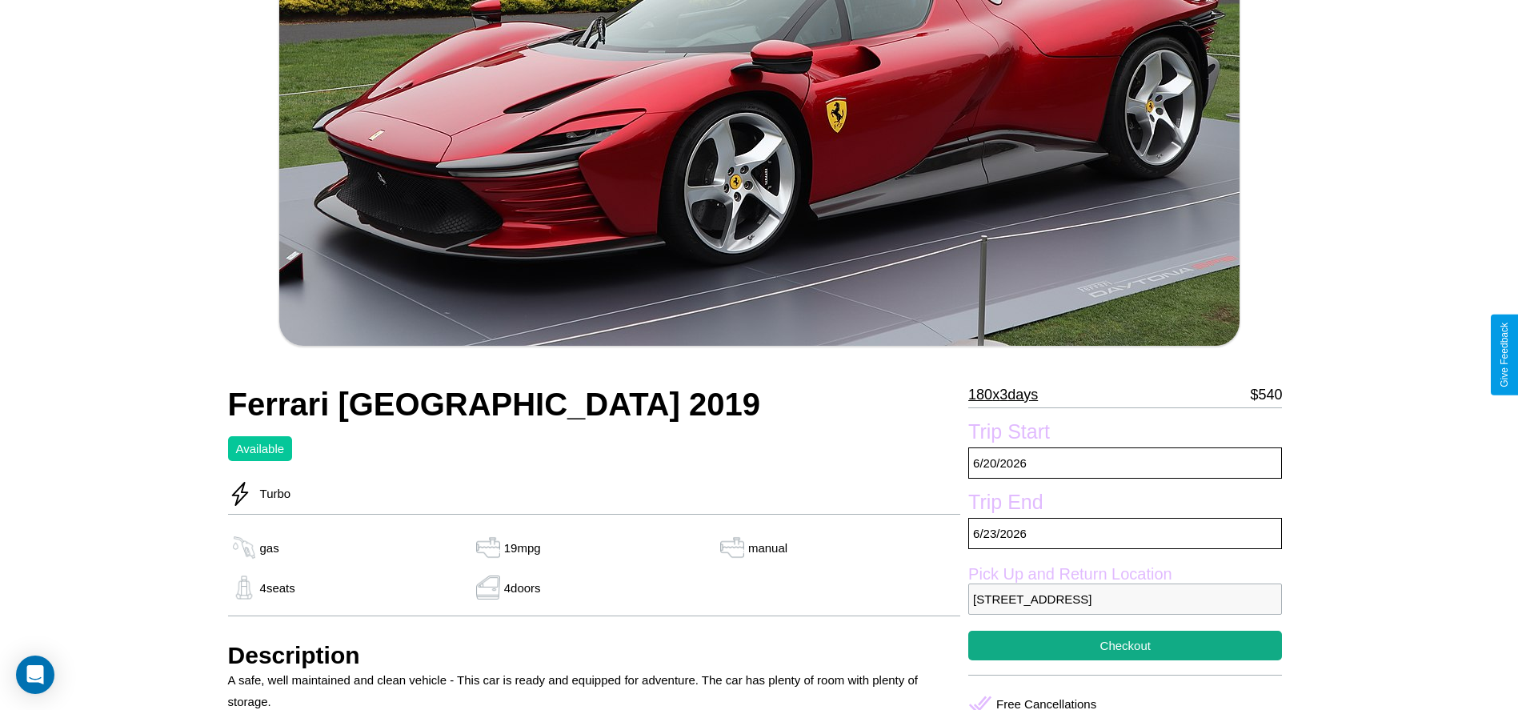
scroll to position [420, 0]
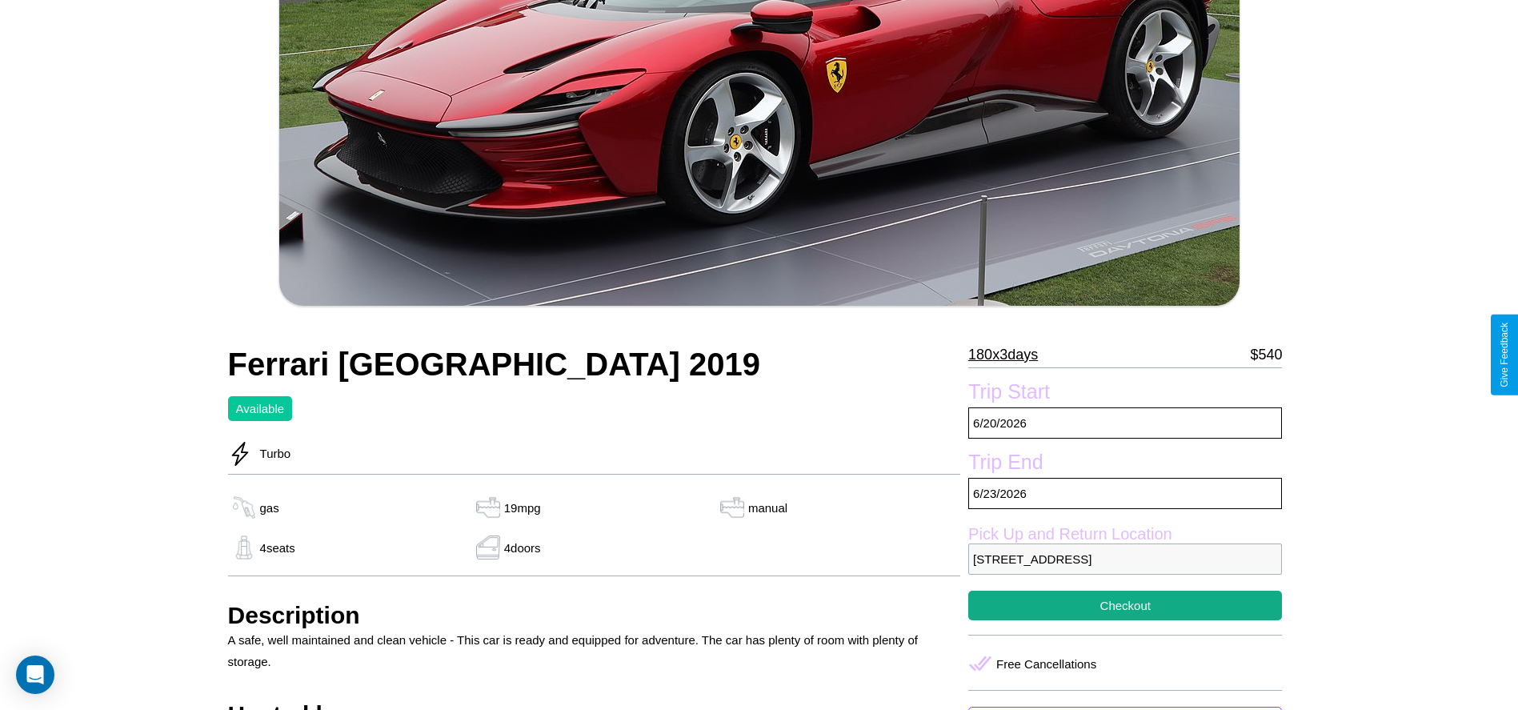
click at [1009, 354] on p "180 x 3 days" at bounding box center [1003, 355] width 70 height 26
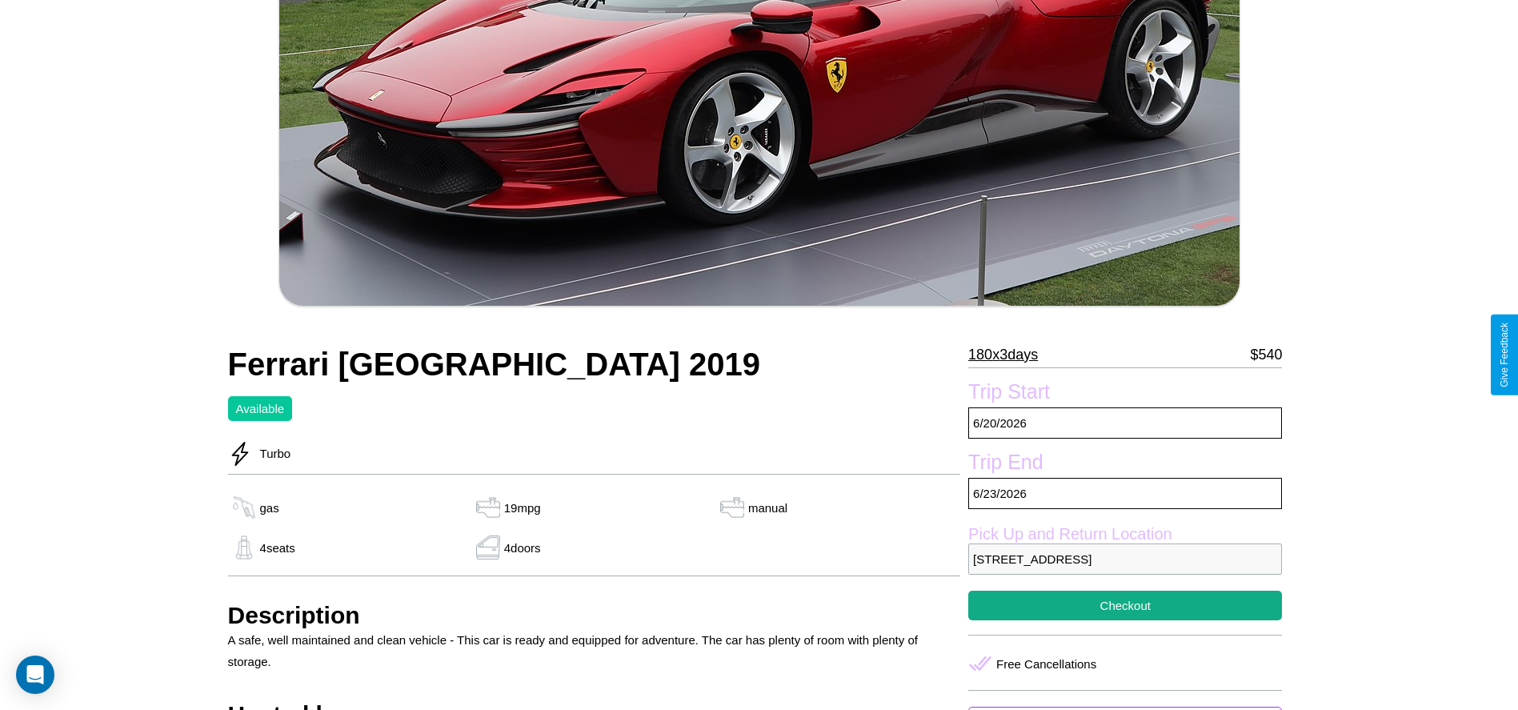
click at [1009, 354] on p "180 x 3 days" at bounding box center [1003, 355] width 70 height 26
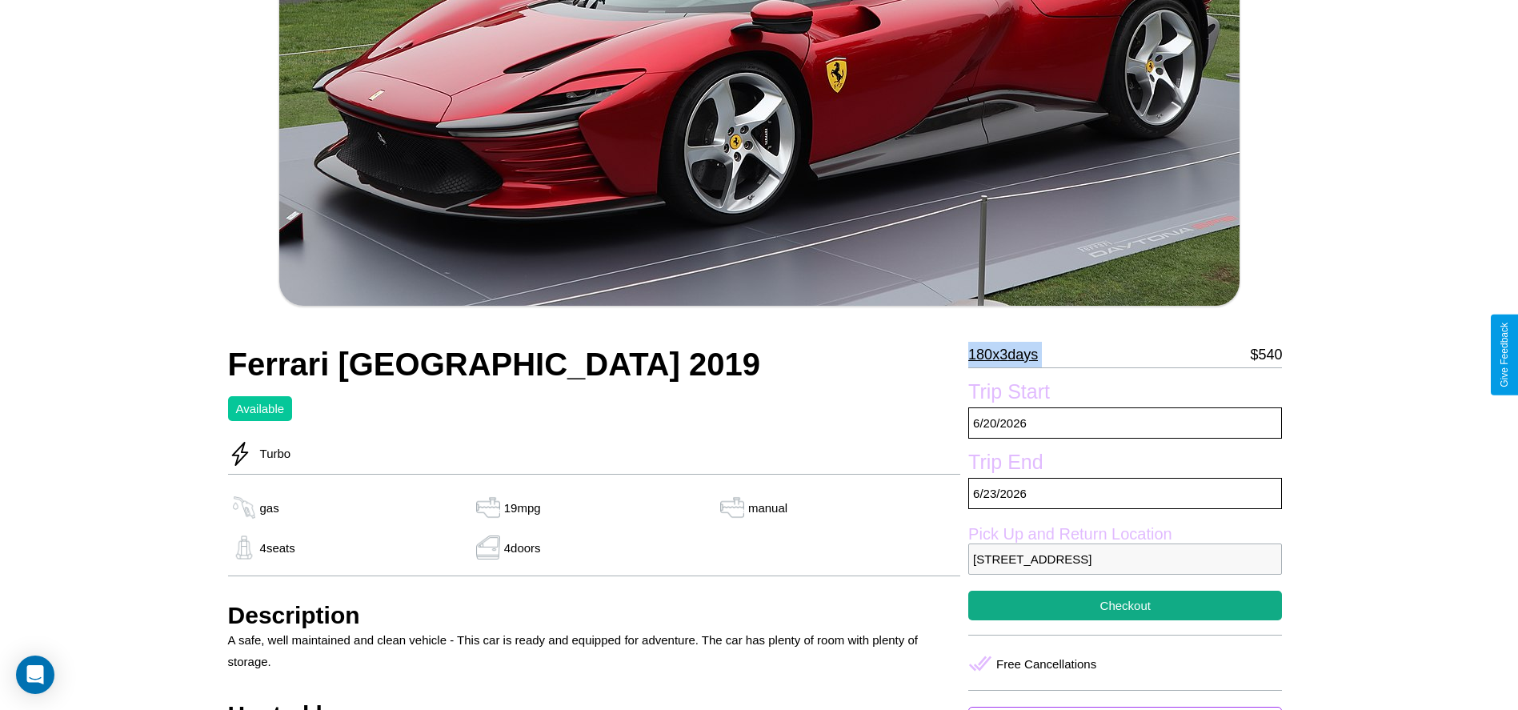
click at [1009, 354] on p "180 x 3 days" at bounding box center [1003, 355] width 70 height 26
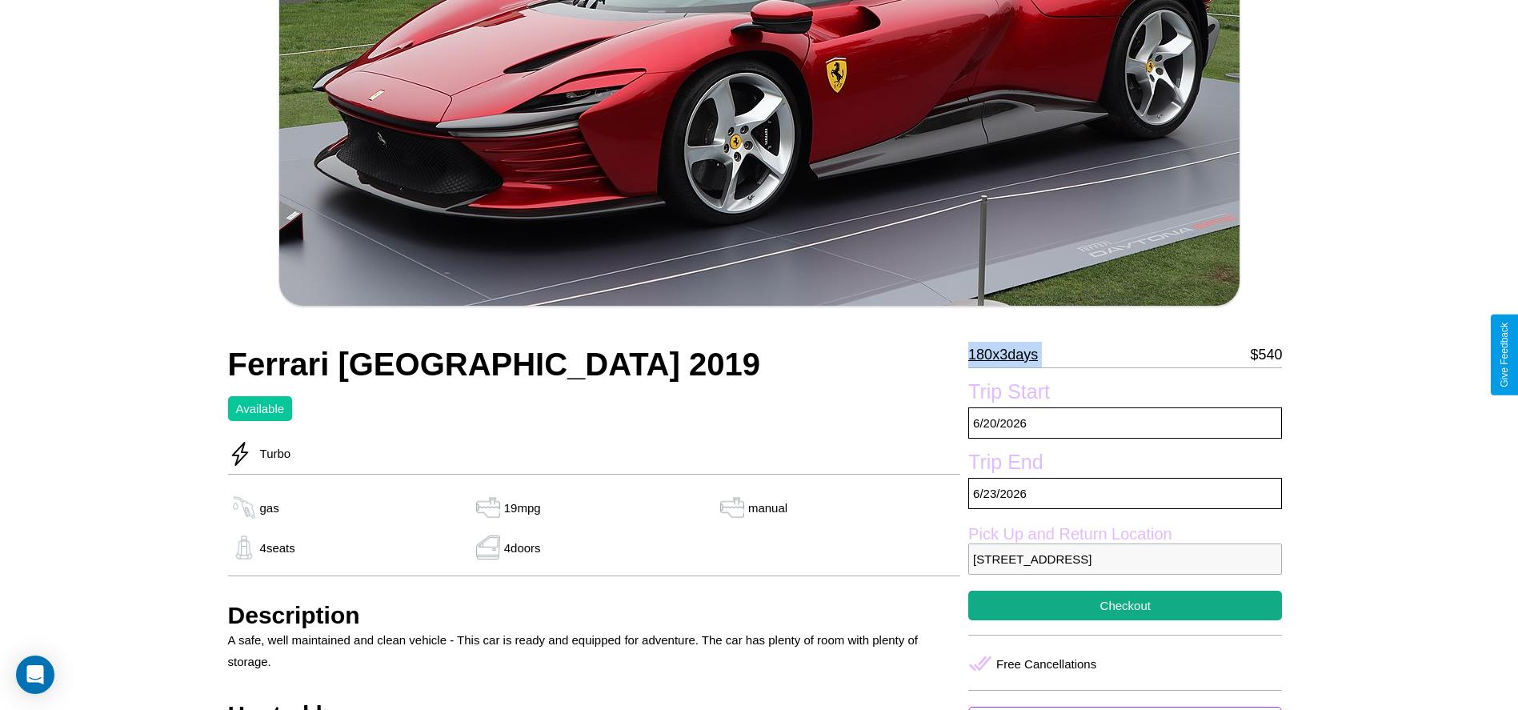
click at [1009, 354] on p "180 x 3 days" at bounding box center [1003, 355] width 70 height 26
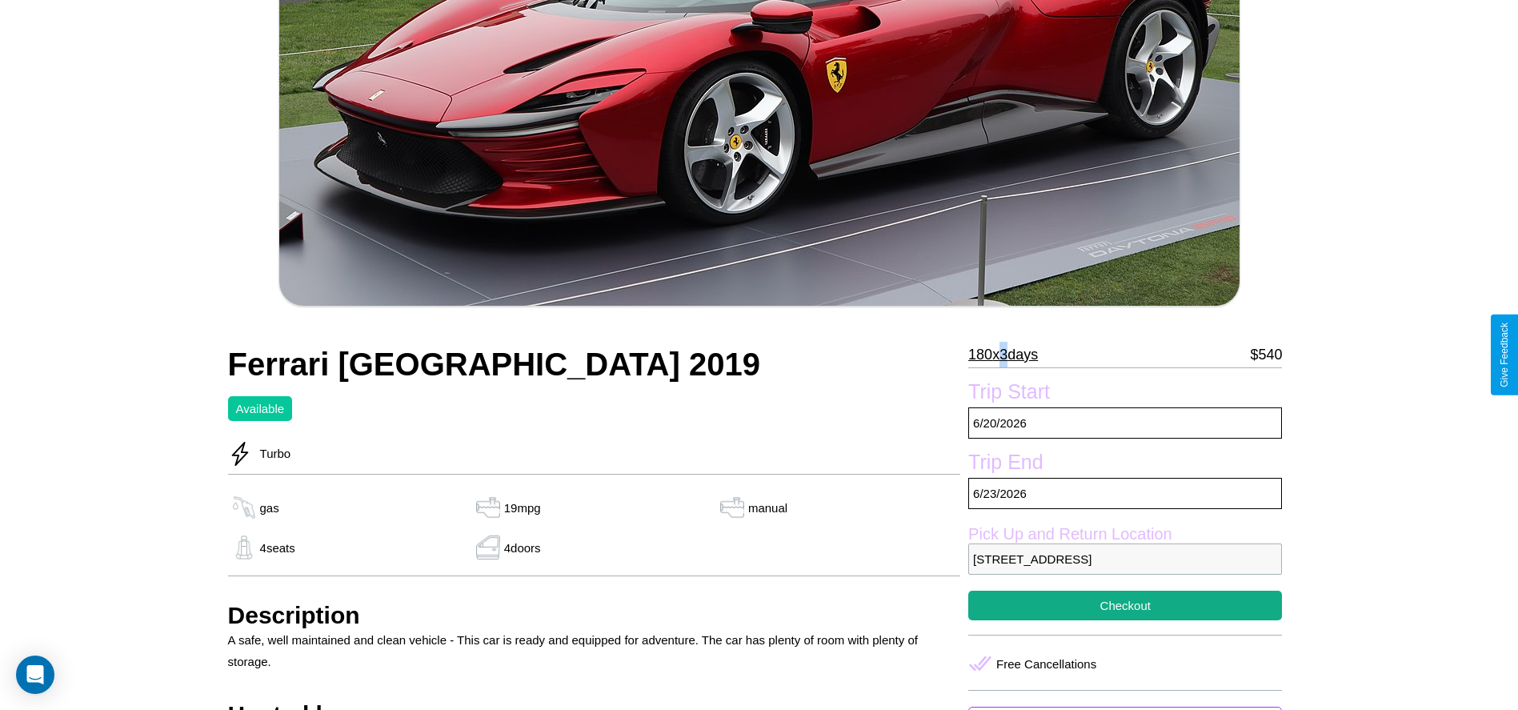
click at [1009, 354] on p "180 x 3 days" at bounding box center [1003, 355] width 70 height 26
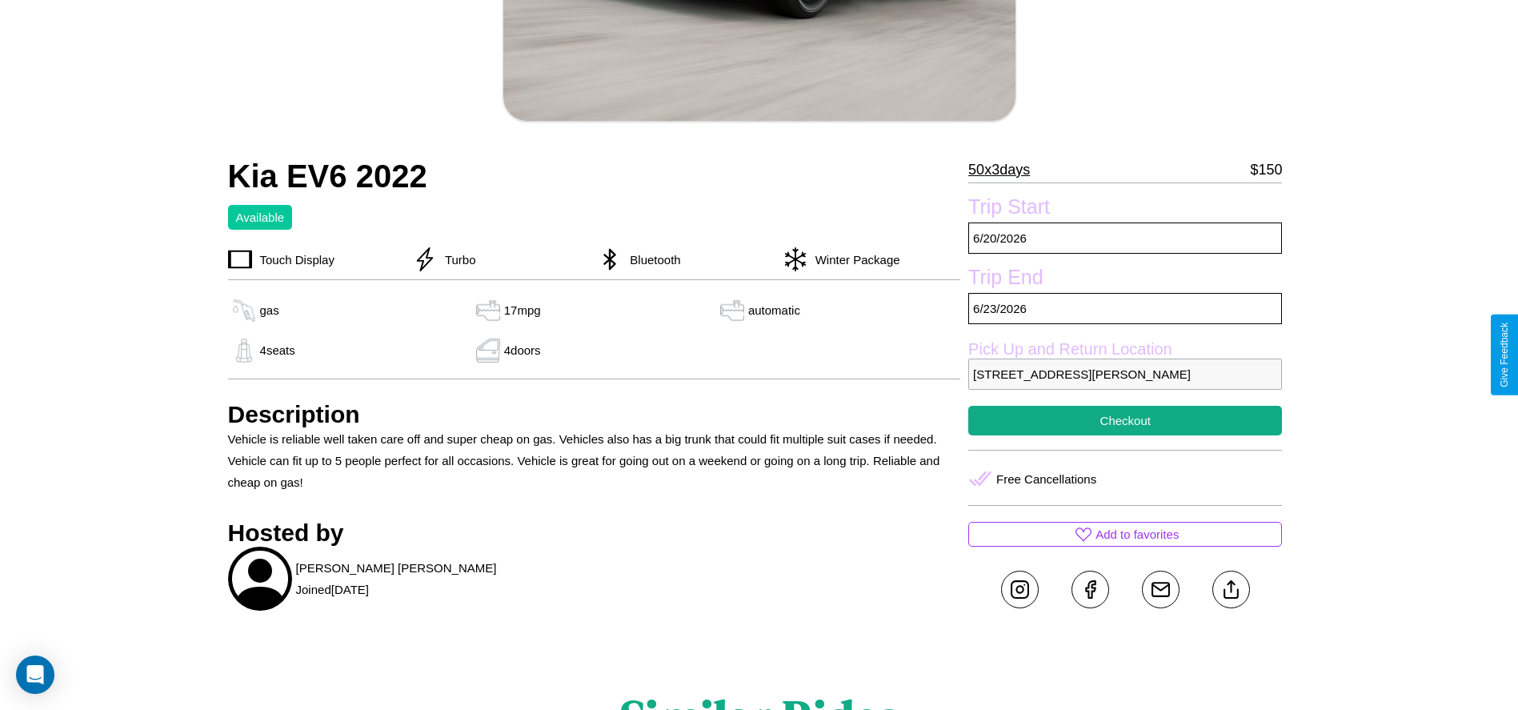
scroll to position [368, 0]
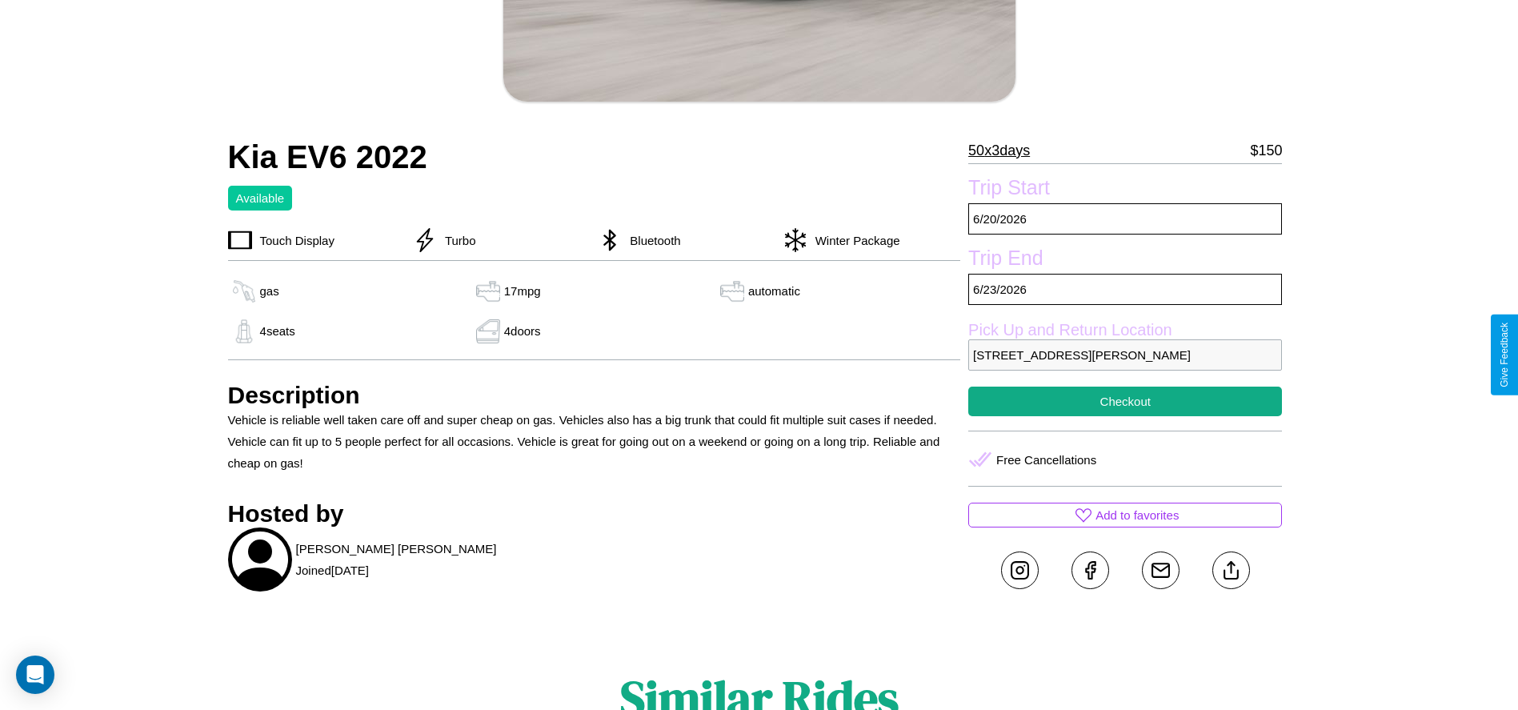
click at [1125, 354] on p "[STREET_ADDRESS][PERSON_NAME]" at bounding box center [1125, 354] width 314 height 31
click at [1125, 354] on p "8021 Smith Street Delhi Delhi 21095 India" at bounding box center [1125, 354] width 314 height 31
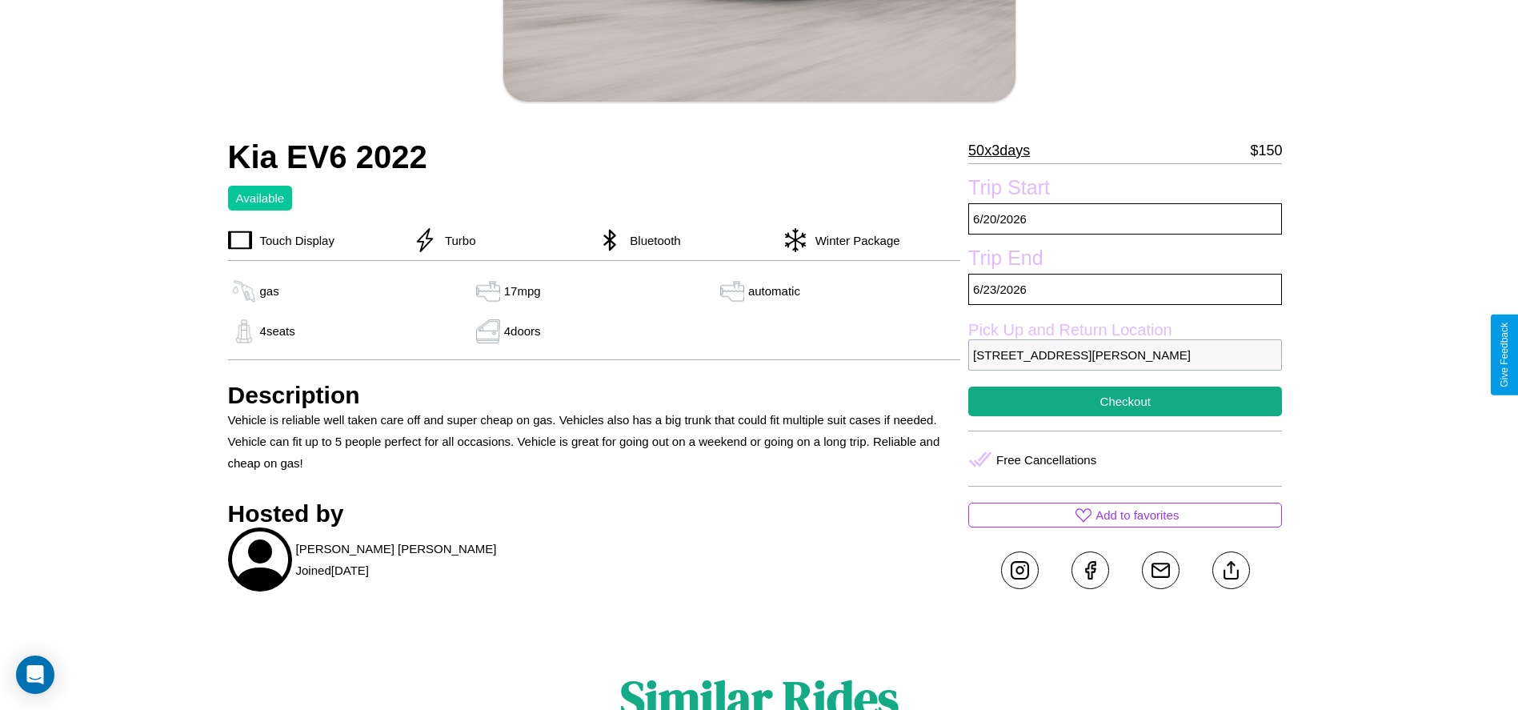
click at [1125, 354] on p "8021 Smith Street Delhi Delhi 21095 India" at bounding box center [1125, 354] width 314 height 31
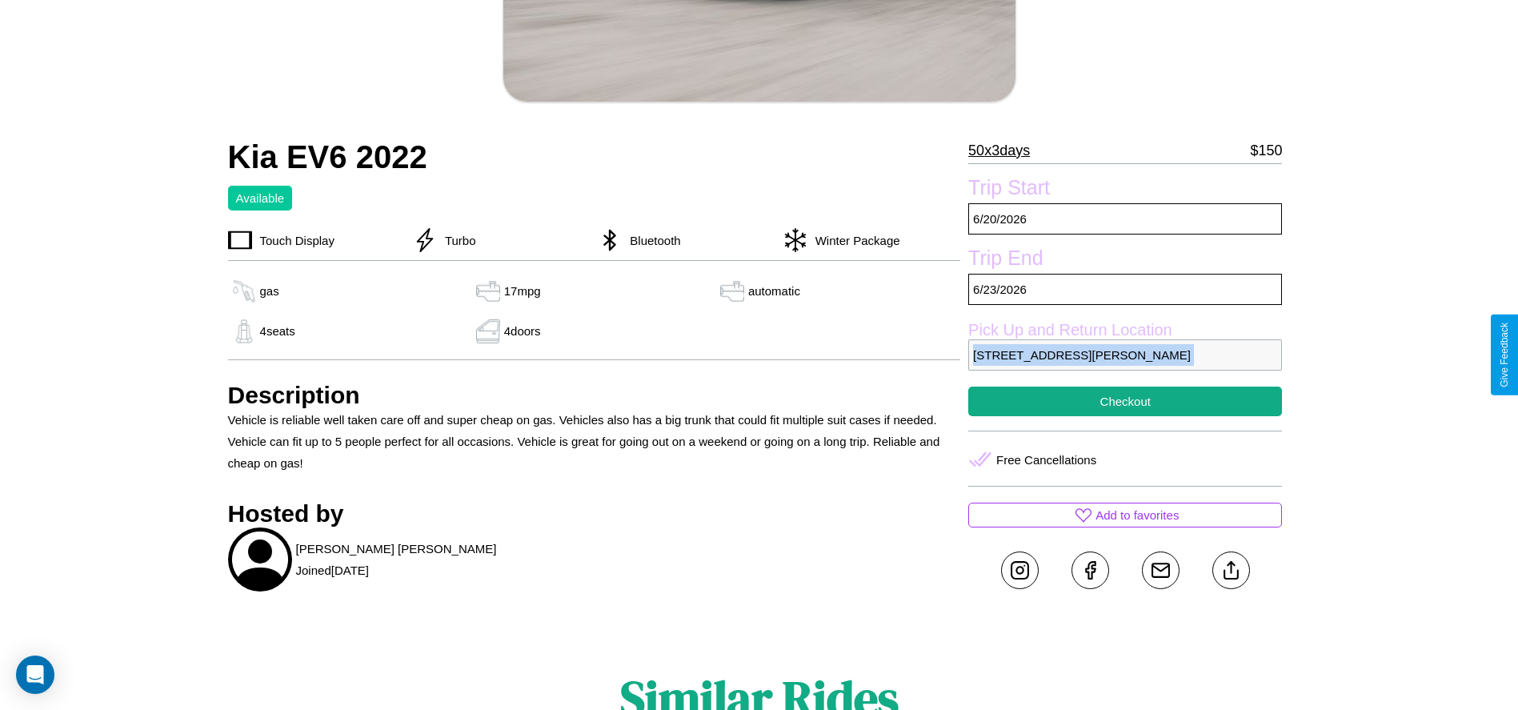
click at [1125, 354] on p "8021 Smith Street Delhi Delhi 21095 India" at bounding box center [1125, 354] width 314 height 31
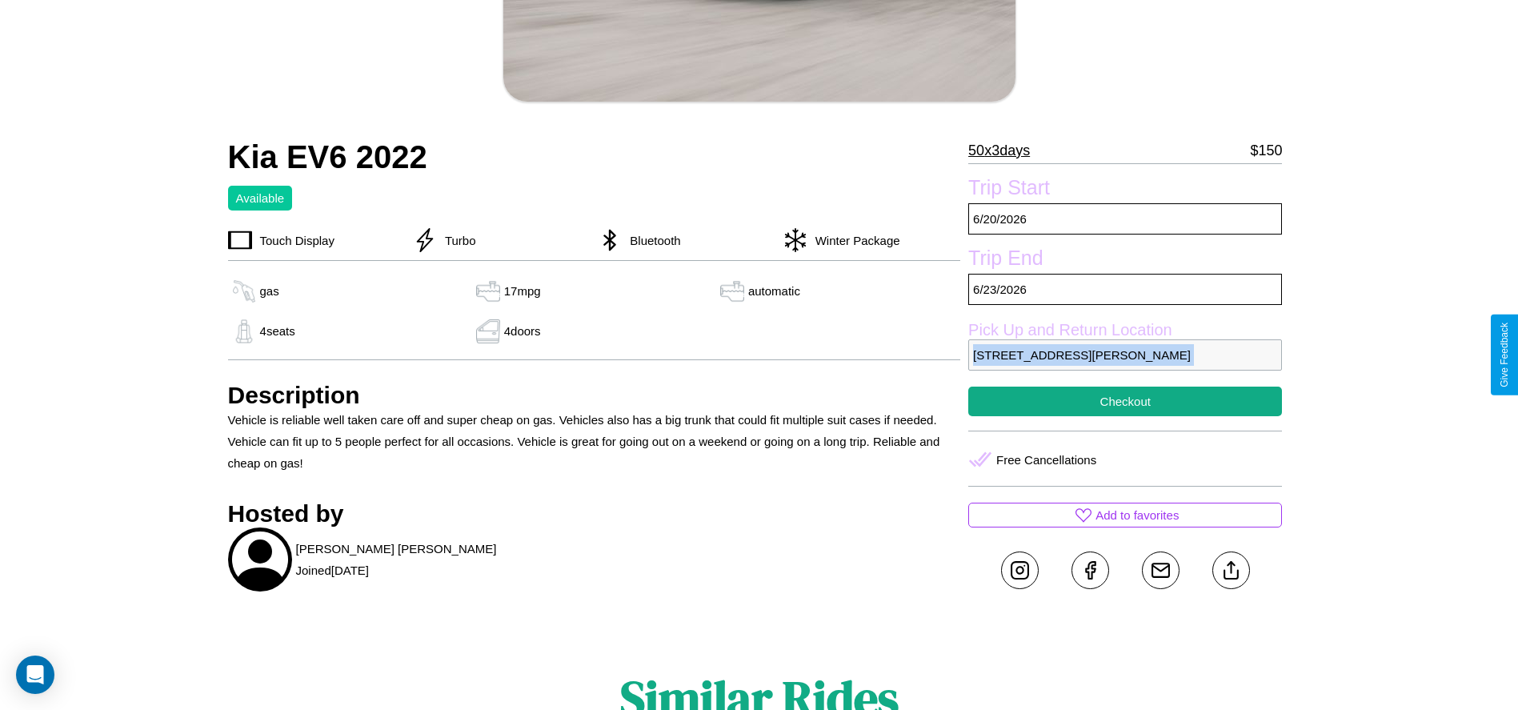
click at [1125, 354] on p "8021 Smith Street Delhi Delhi 21095 India" at bounding box center [1125, 354] width 314 height 31
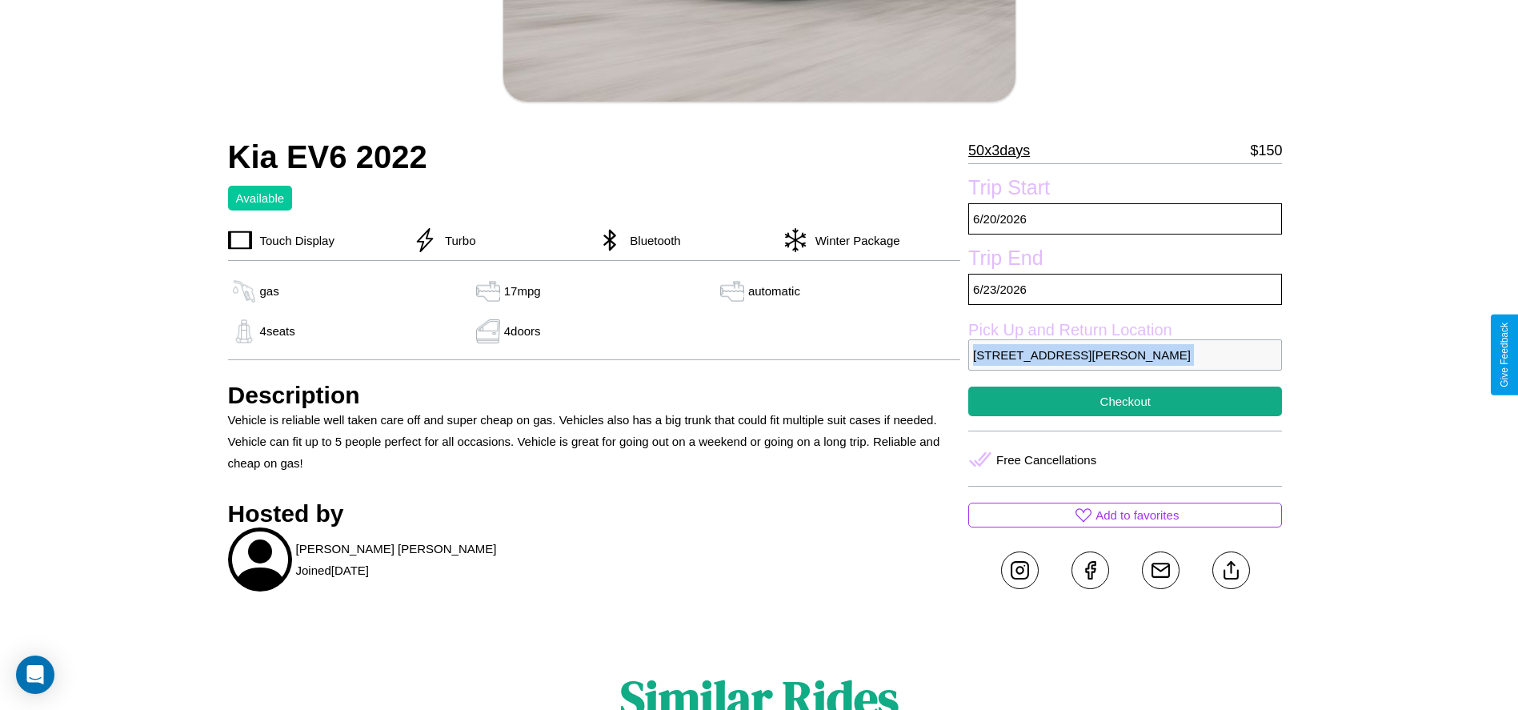
click at [1125, 354] on p "8021 Smith Street Delhi Delhi 21095 India" at bounding box center [1125, 354] width 314 height 31
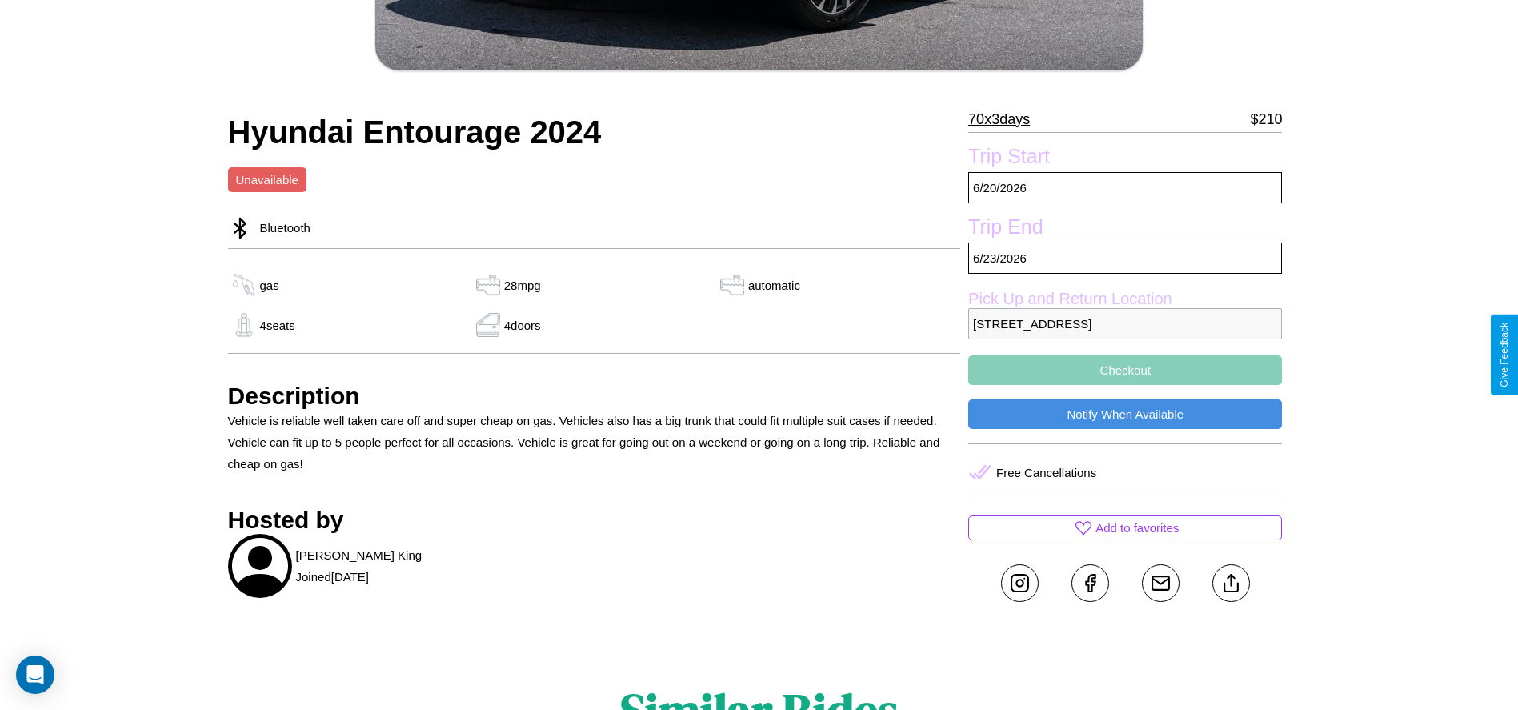
scroll to position [546, 0]
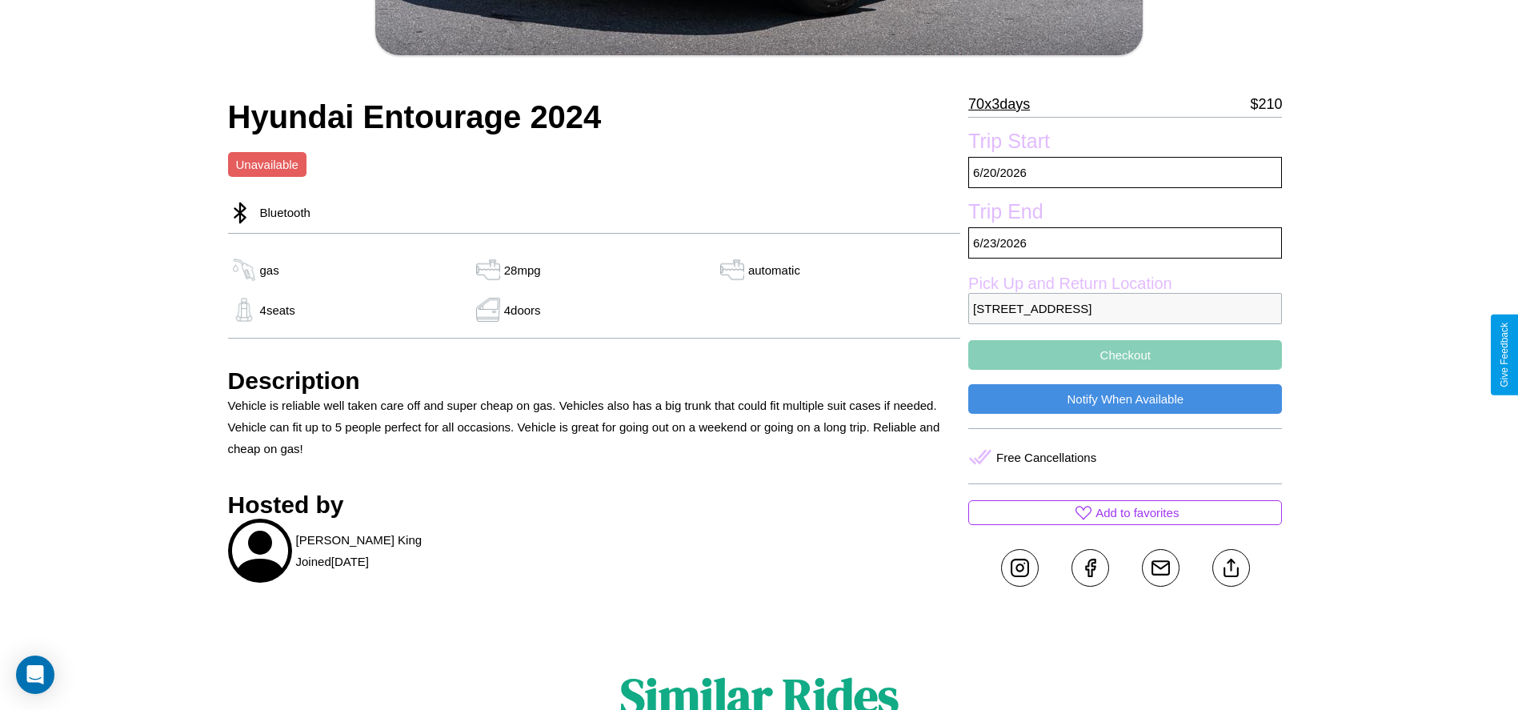
click at [1125, 354] on button "Checkout" at bounding box center [1125, 355] width 314 height 30
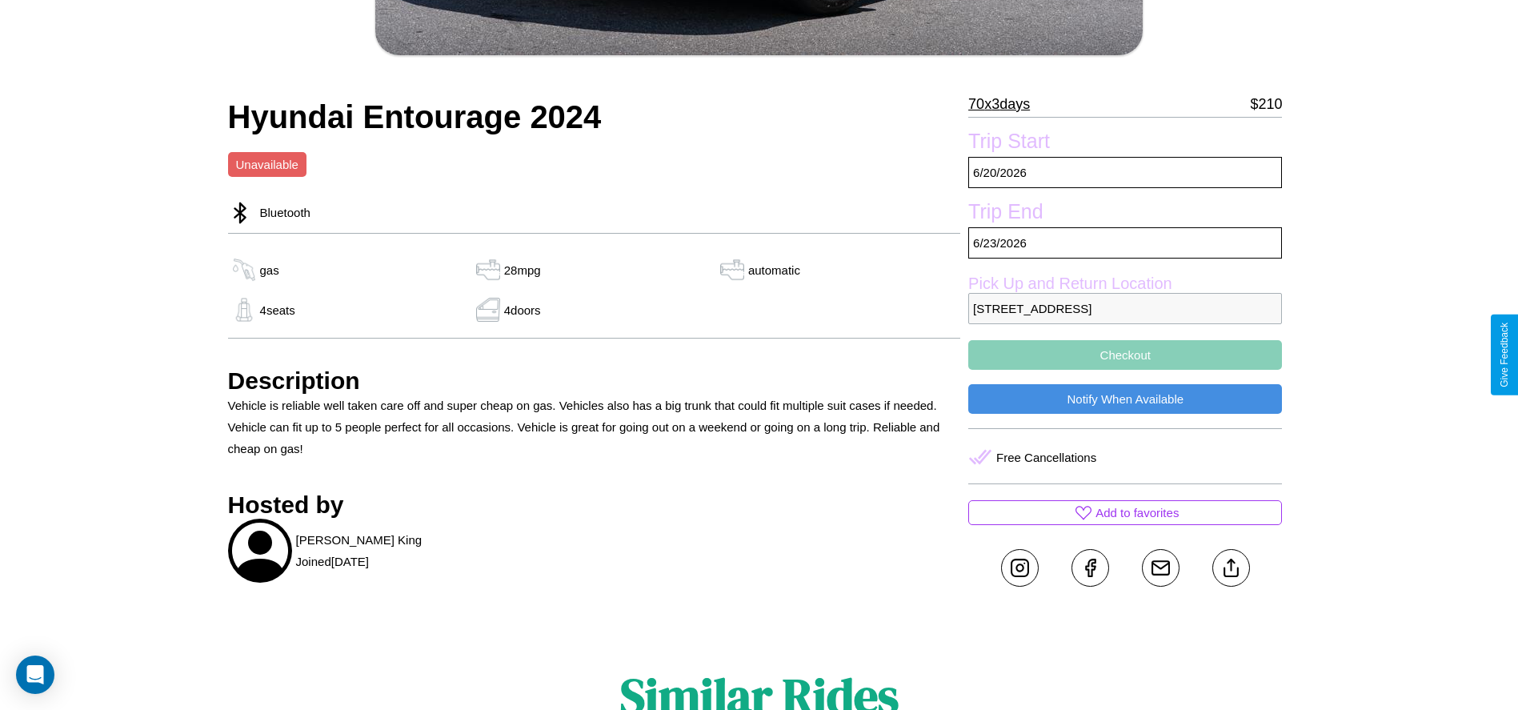
click at [1125, 354] on button "Checkout" at bounding box center [1125, 355] width 314 height 30
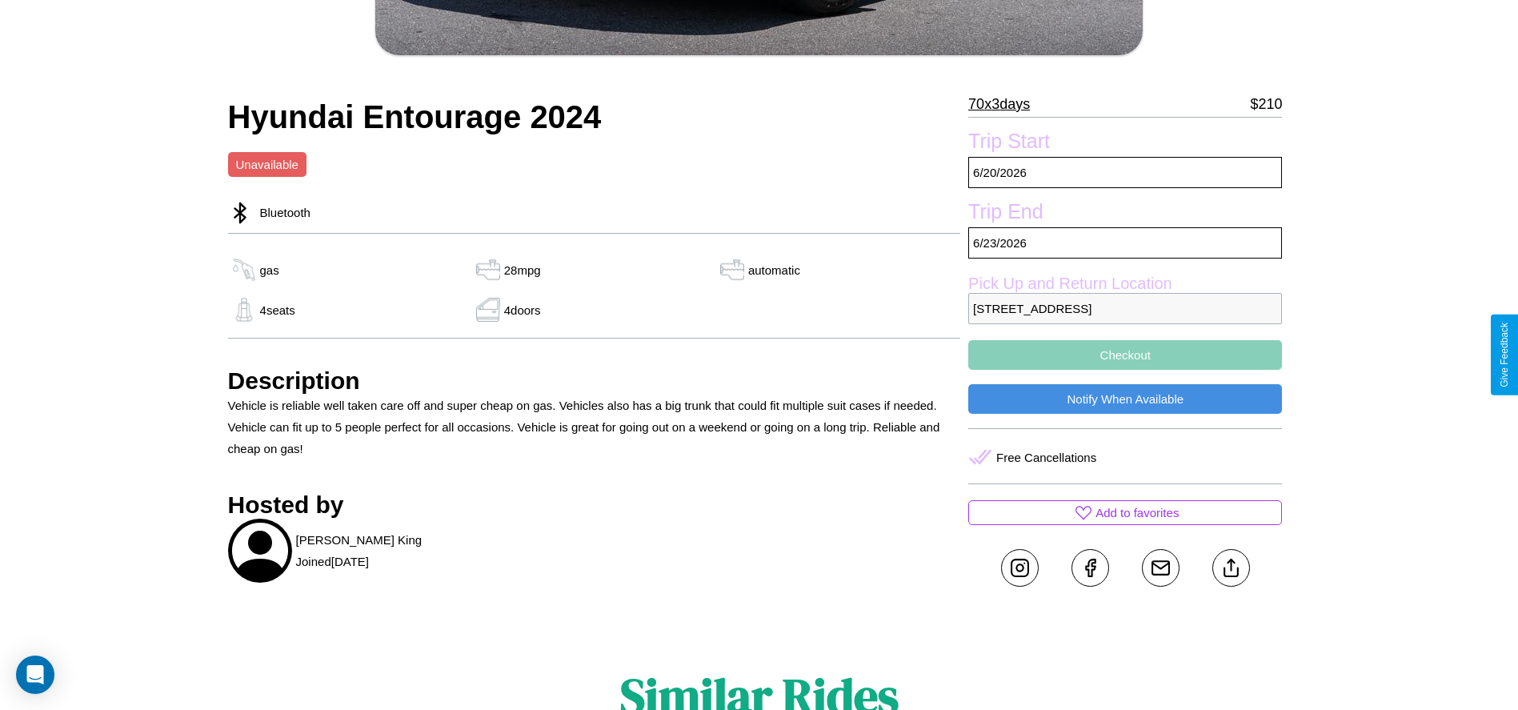
click at [1125, 354] on button "Checkout" at bounding box center [1125, 355] width 314 height 30
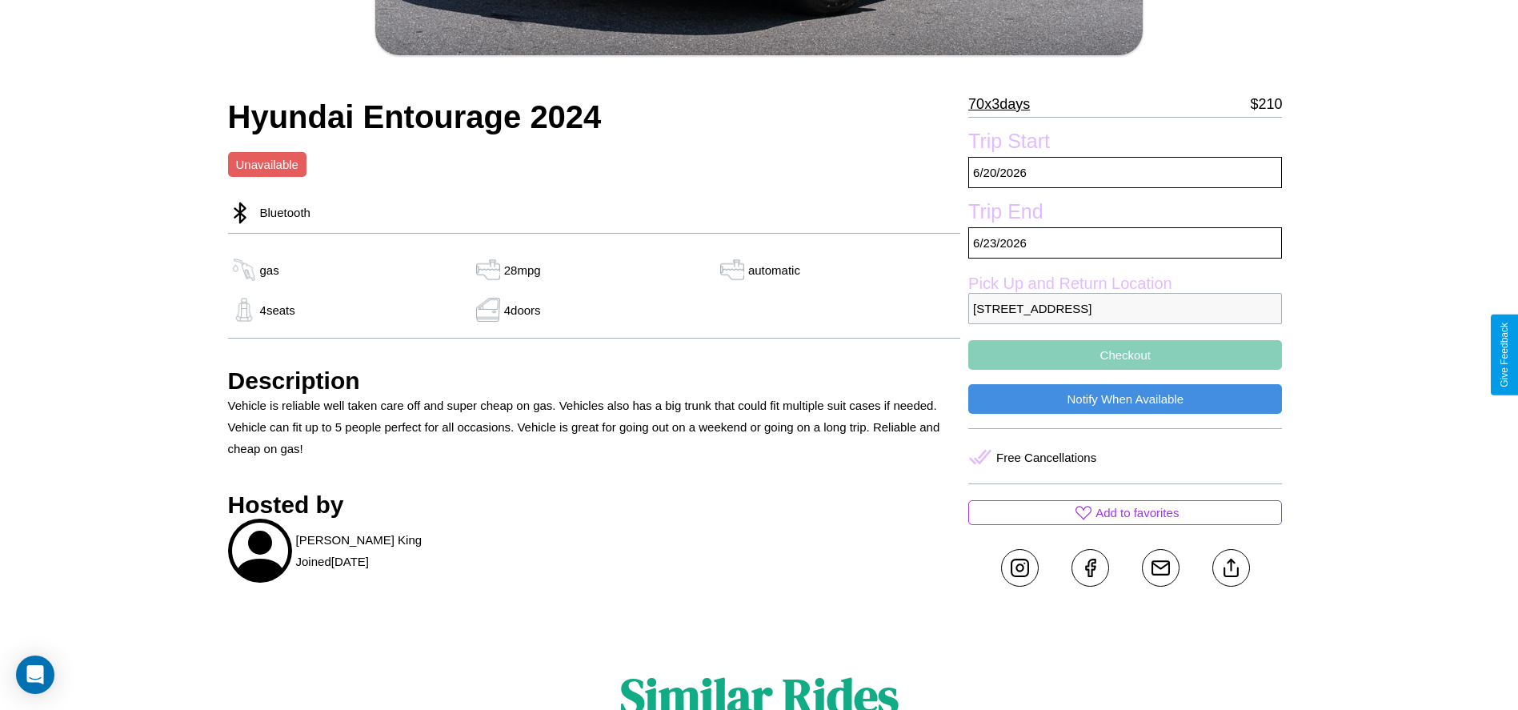
click at [1125, 354] on button "Checkout" at bounding box center [1125, 355] width 314 height 30
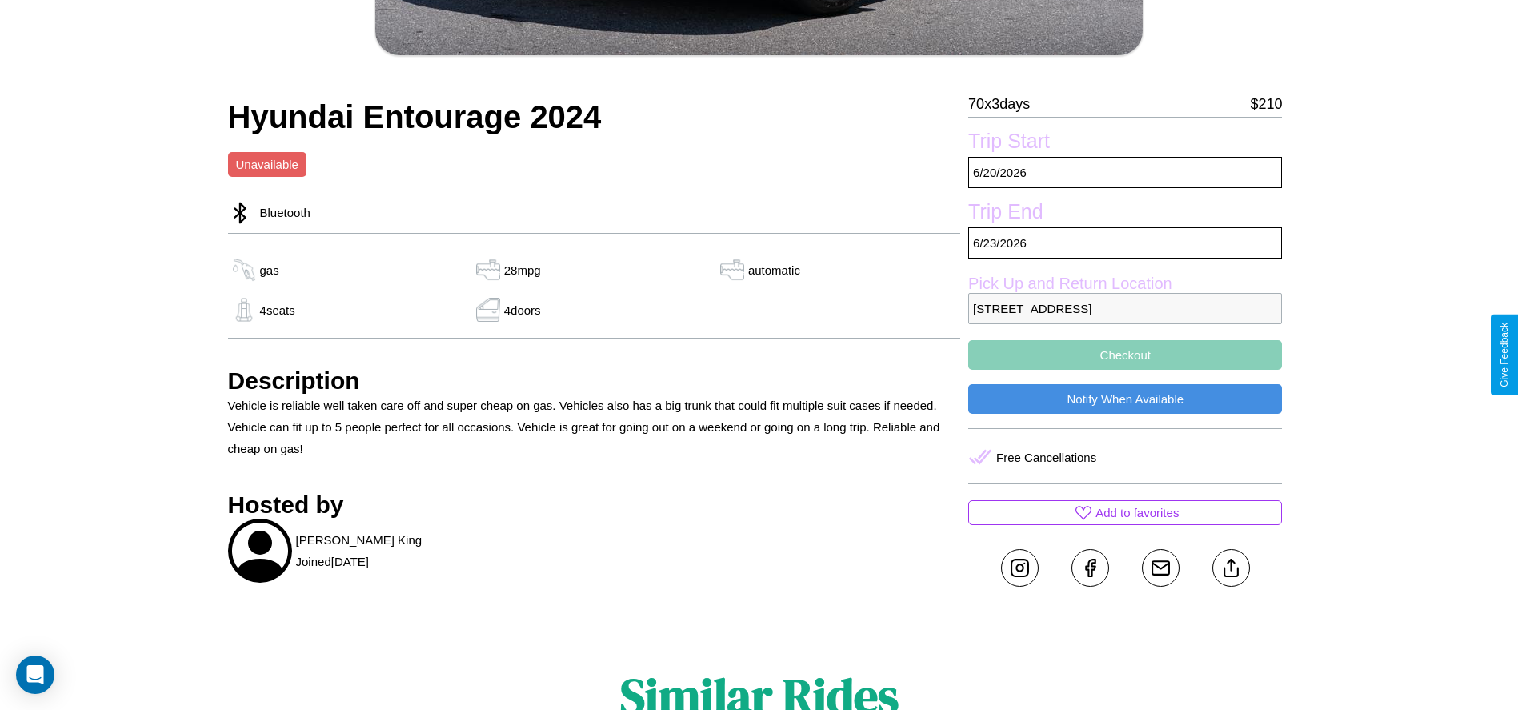
click at [1125, 354] on button "Checkout" at bounding box center [1125, 355] width 314 height 30
